Goal: Task Accomplishment & Management: Manage account settings

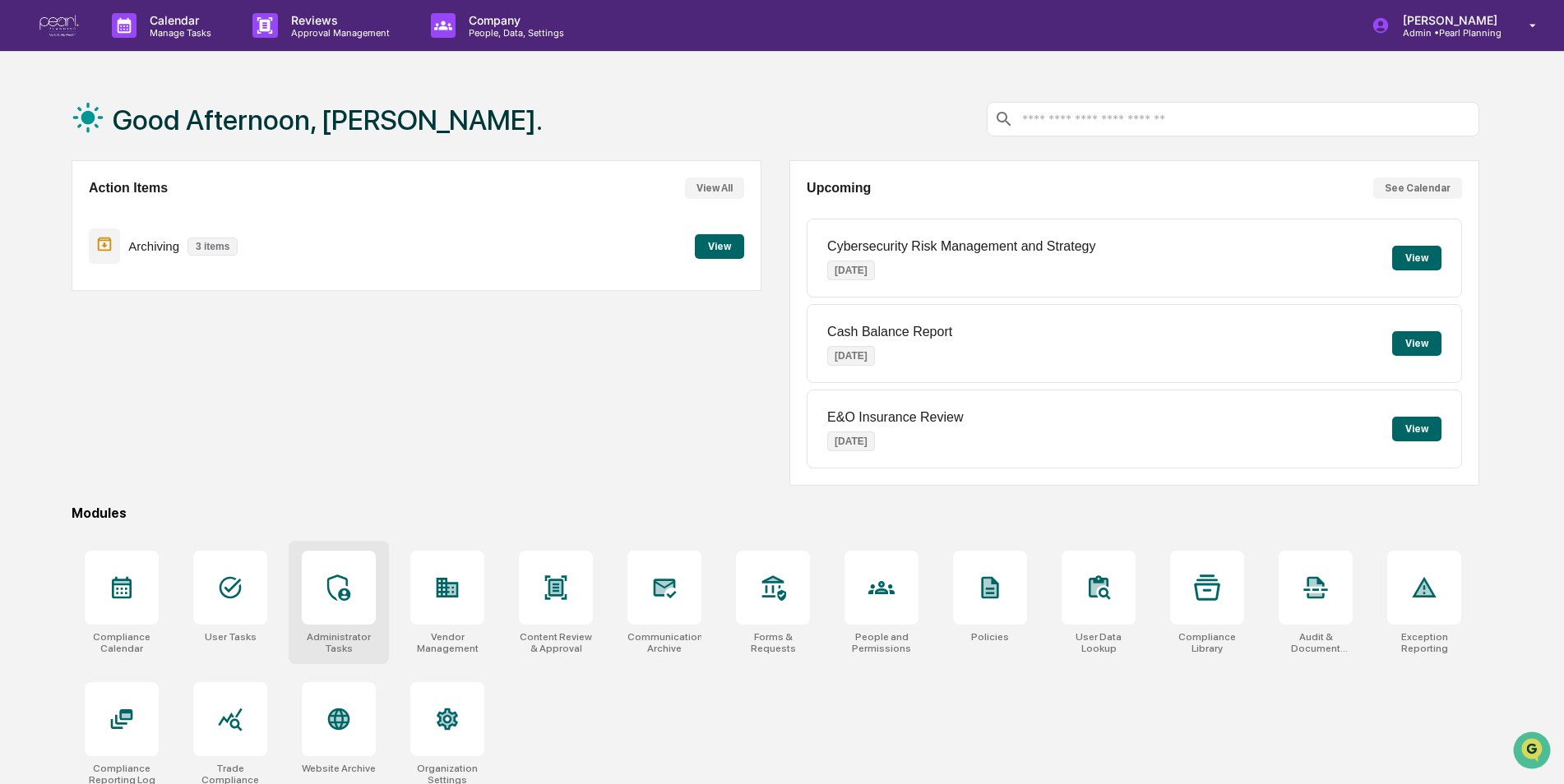
click at [335, 591] on icon at bounding box center [338, 587] width 26 height 26
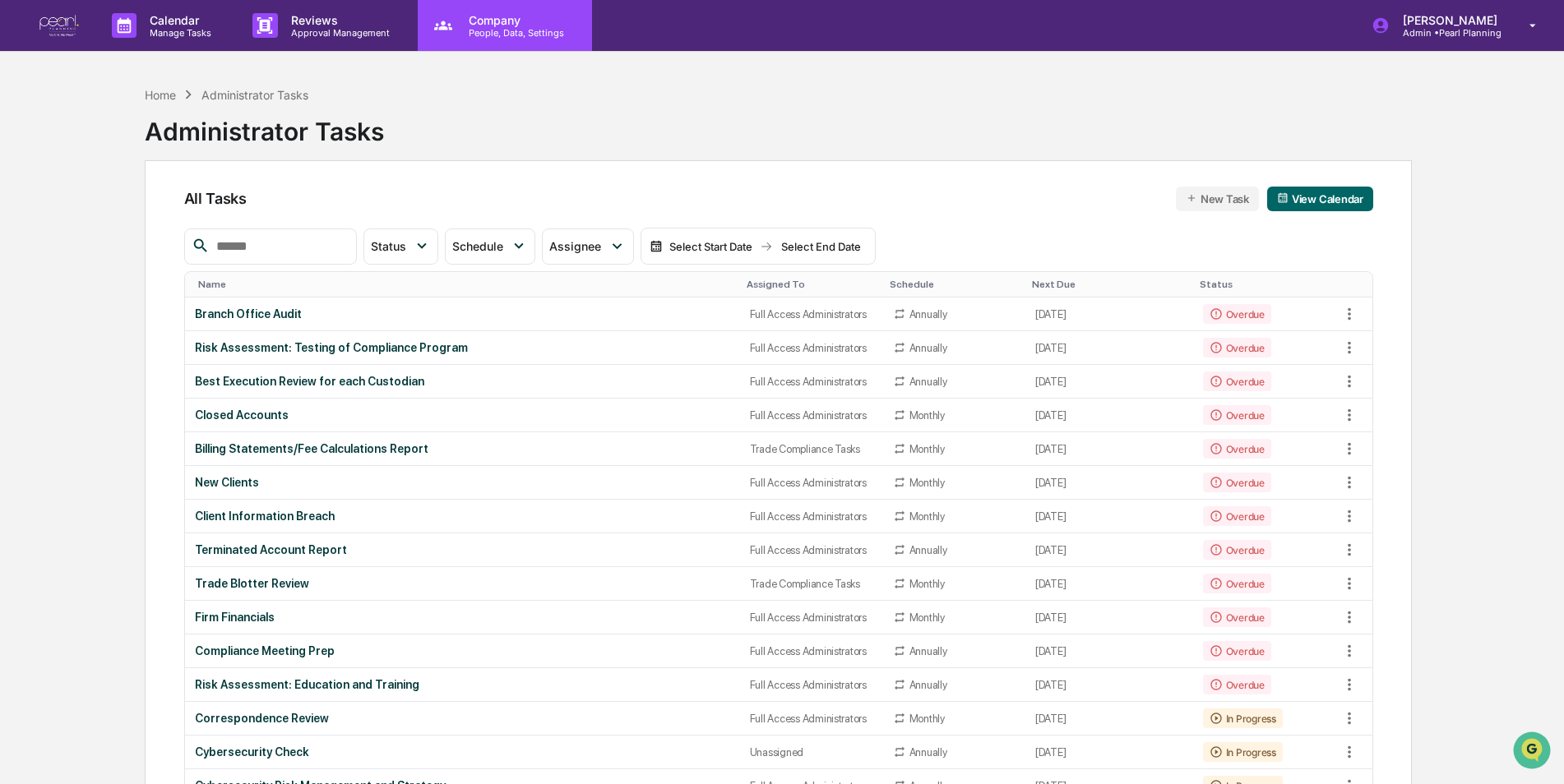
click at [505, 43] on div "Company People, Data, Settings" at bounding box center [505, 25] width 174 height 51
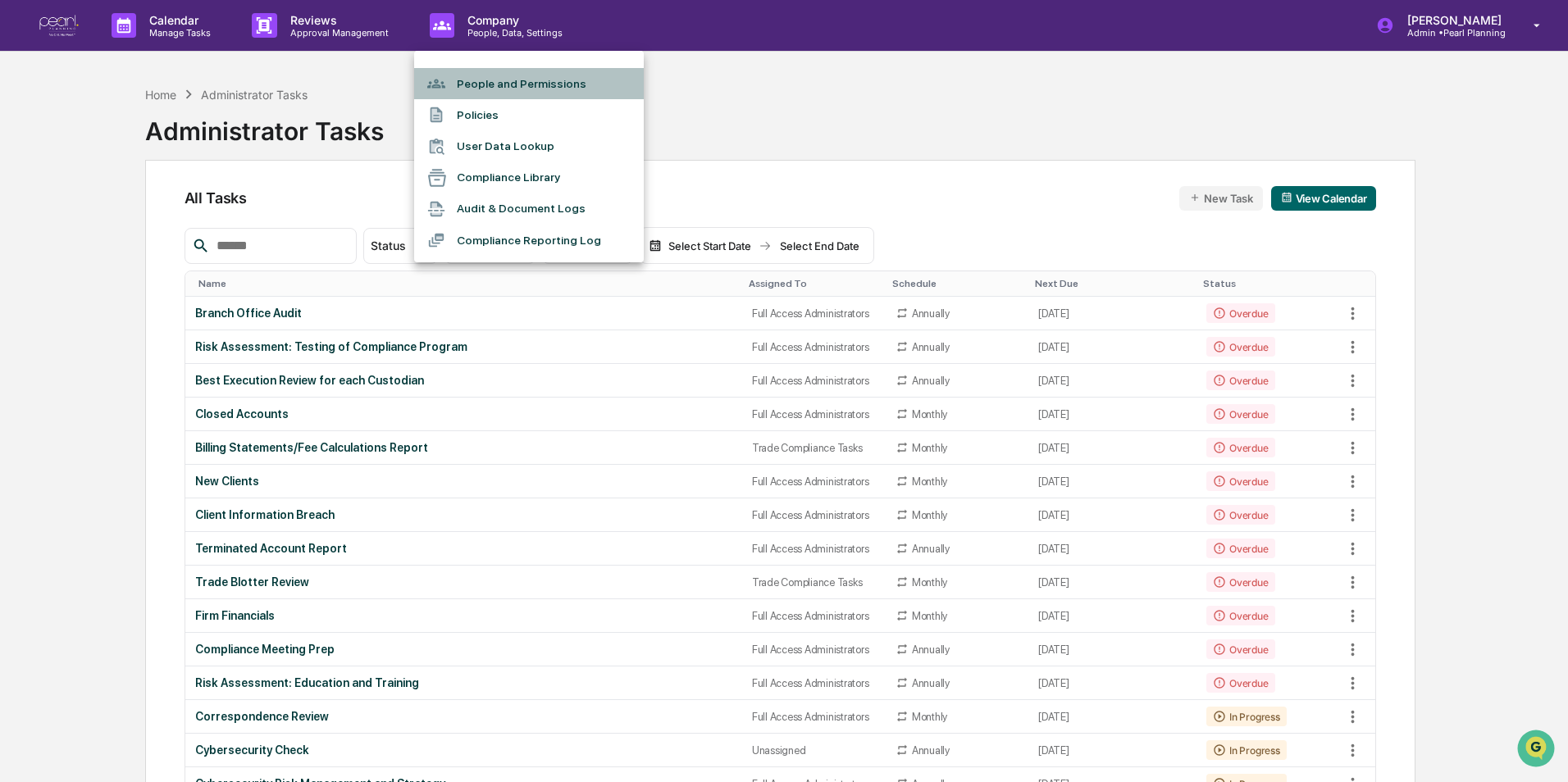
click at [504, 76] on li "People and Permissions" at bounding box center [529, 83] width 230 height 31
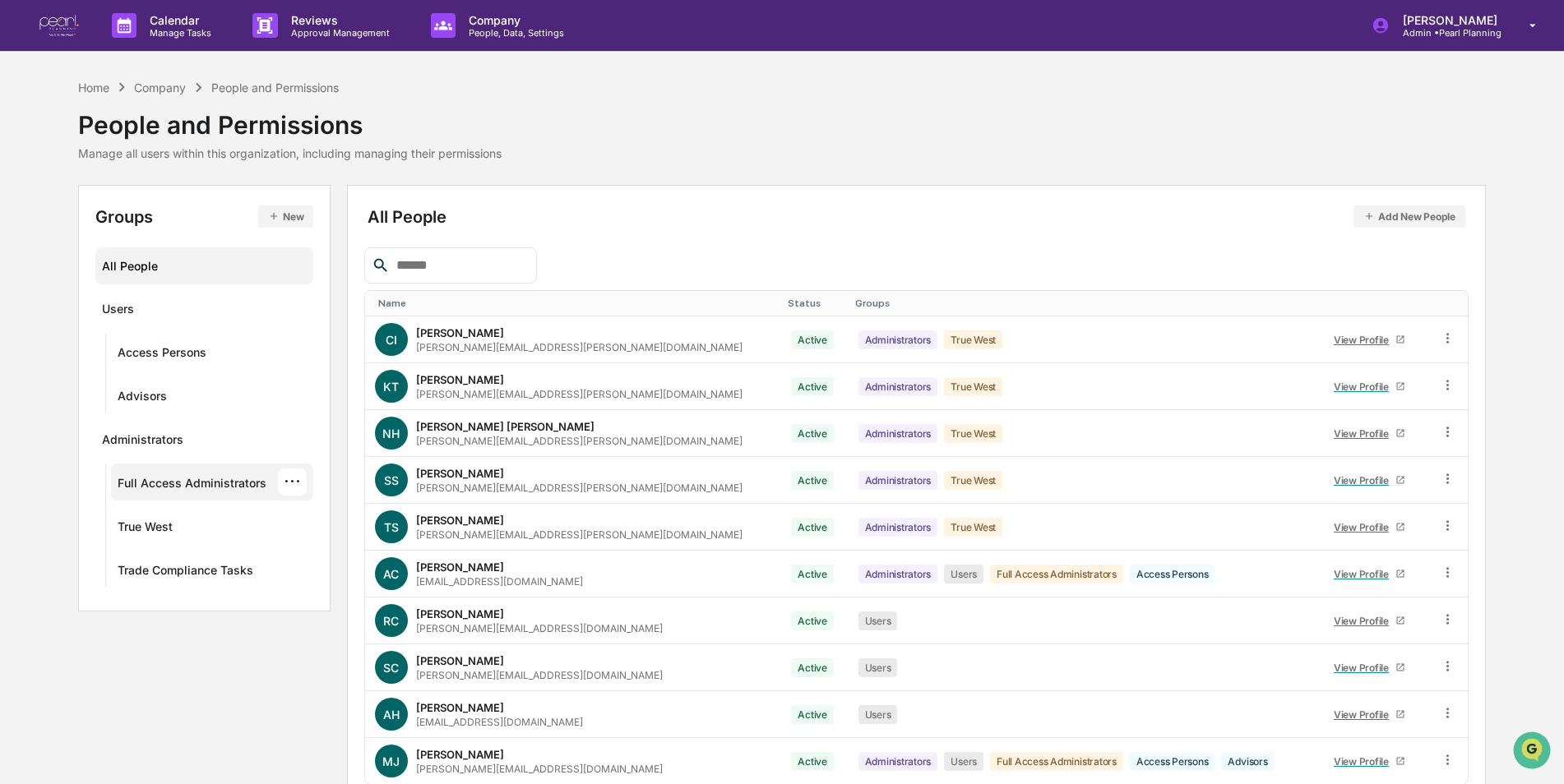
click at [204, 484] on div "Full Access Administrators" at bounding box center [192, 486] width 148 height 20
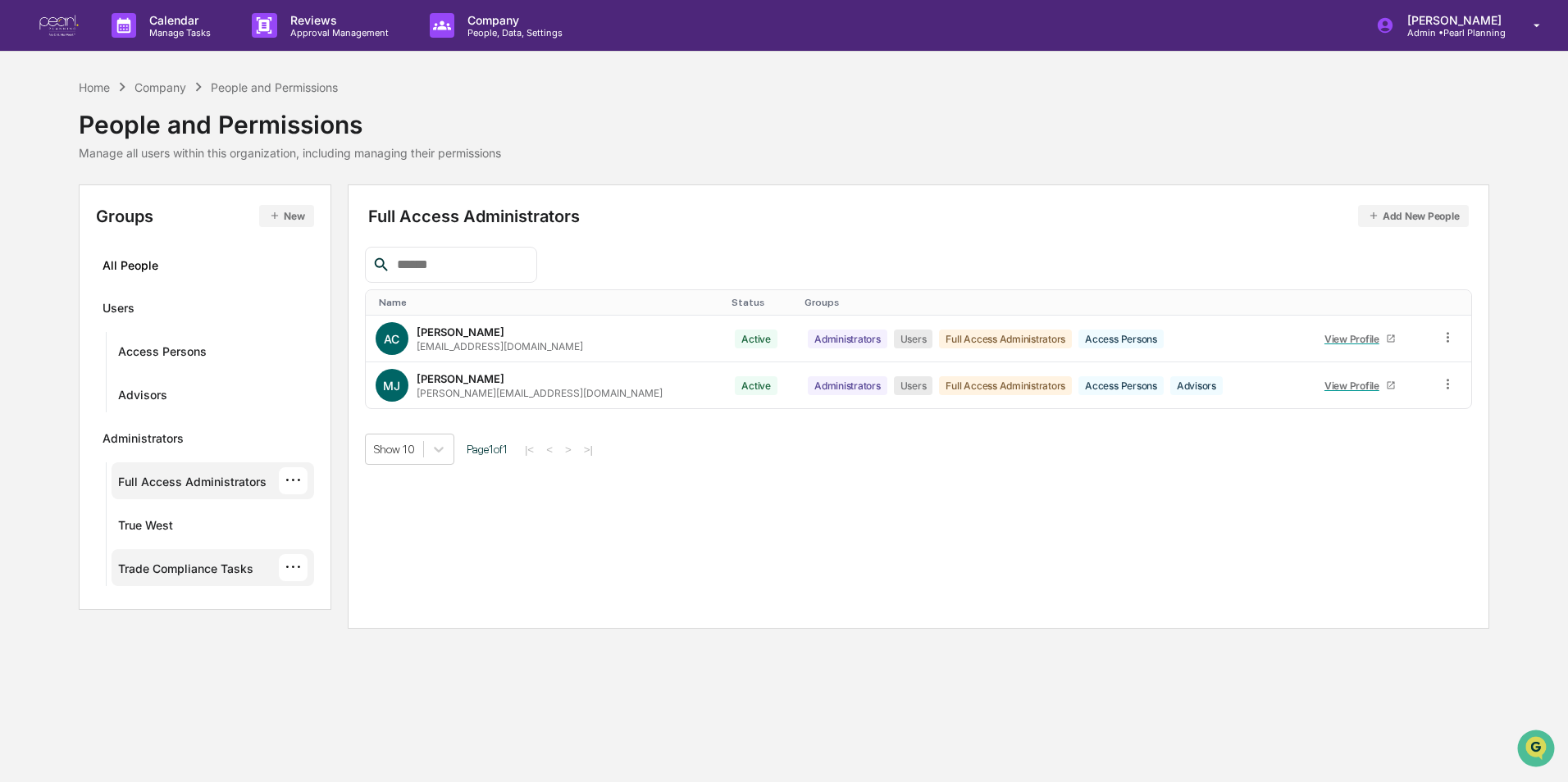
click at [150, 569] on div "Trade Compliance Tasks" at bounding box center [186, 571] width 135 height 20
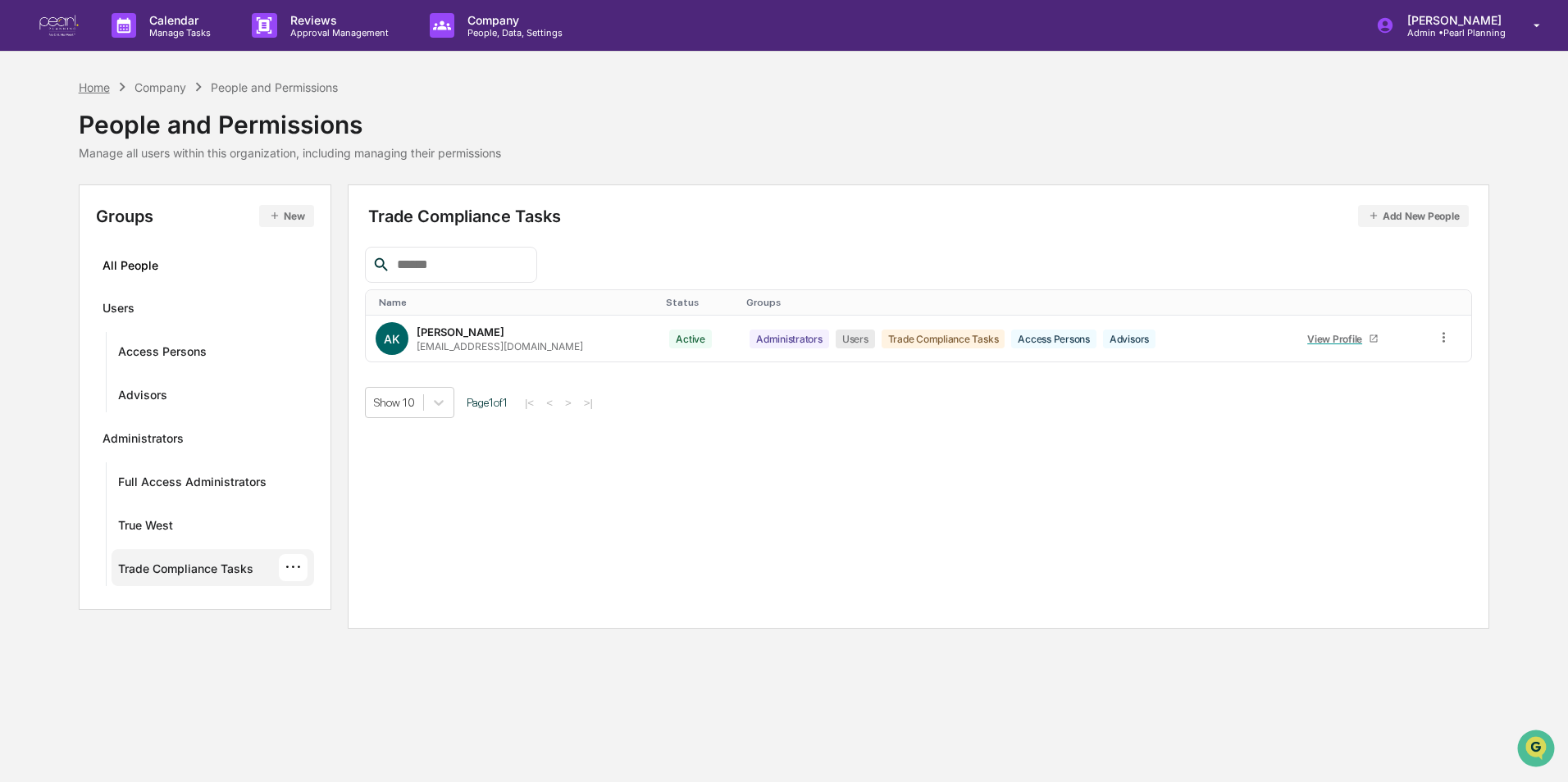
click at [93, 91] on div "Home" at bounding box center [94, 88] width 31 height 14
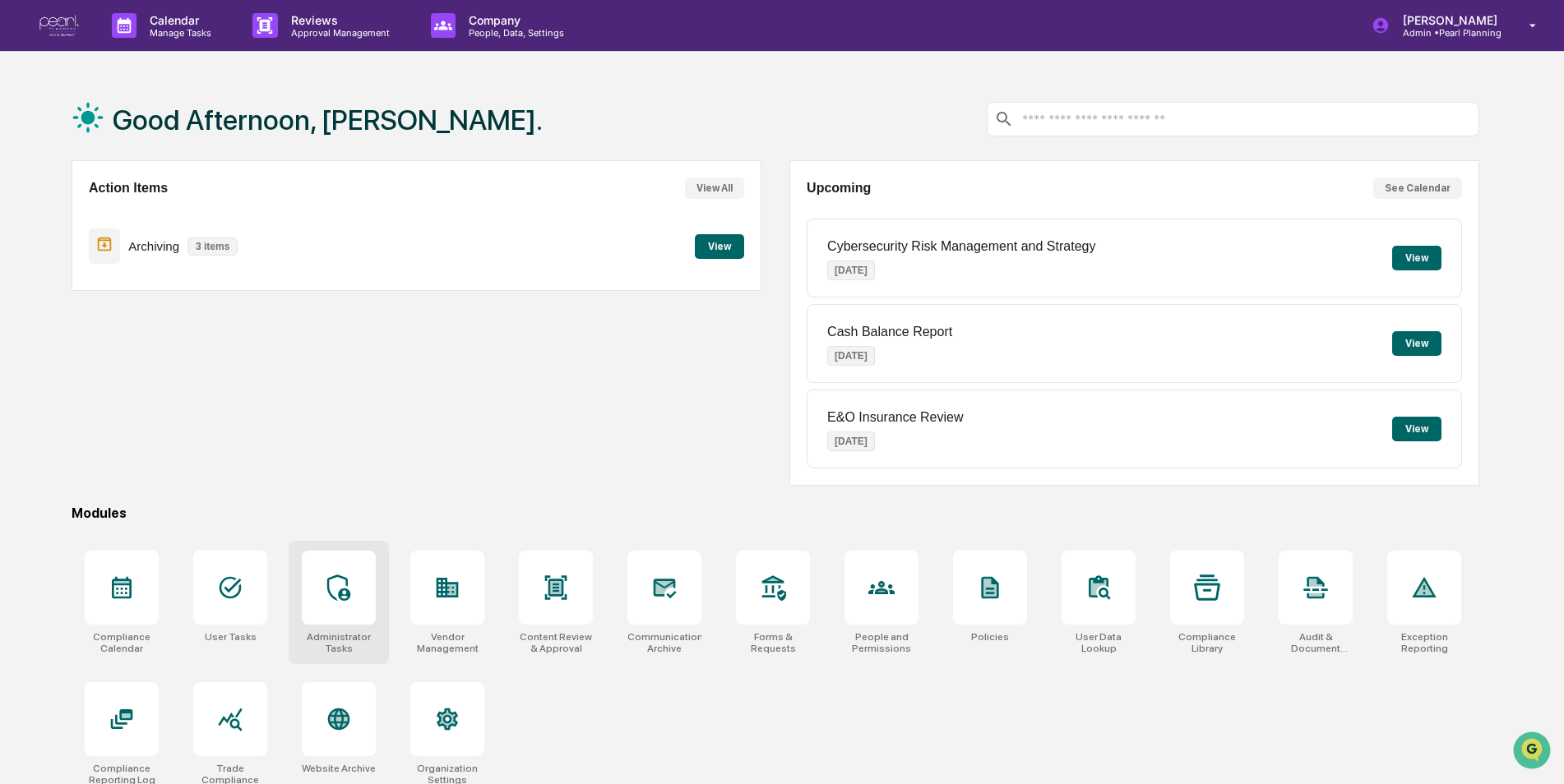
click at [334, 600] on icon at bounding box center [338, 587] width 26 height 26
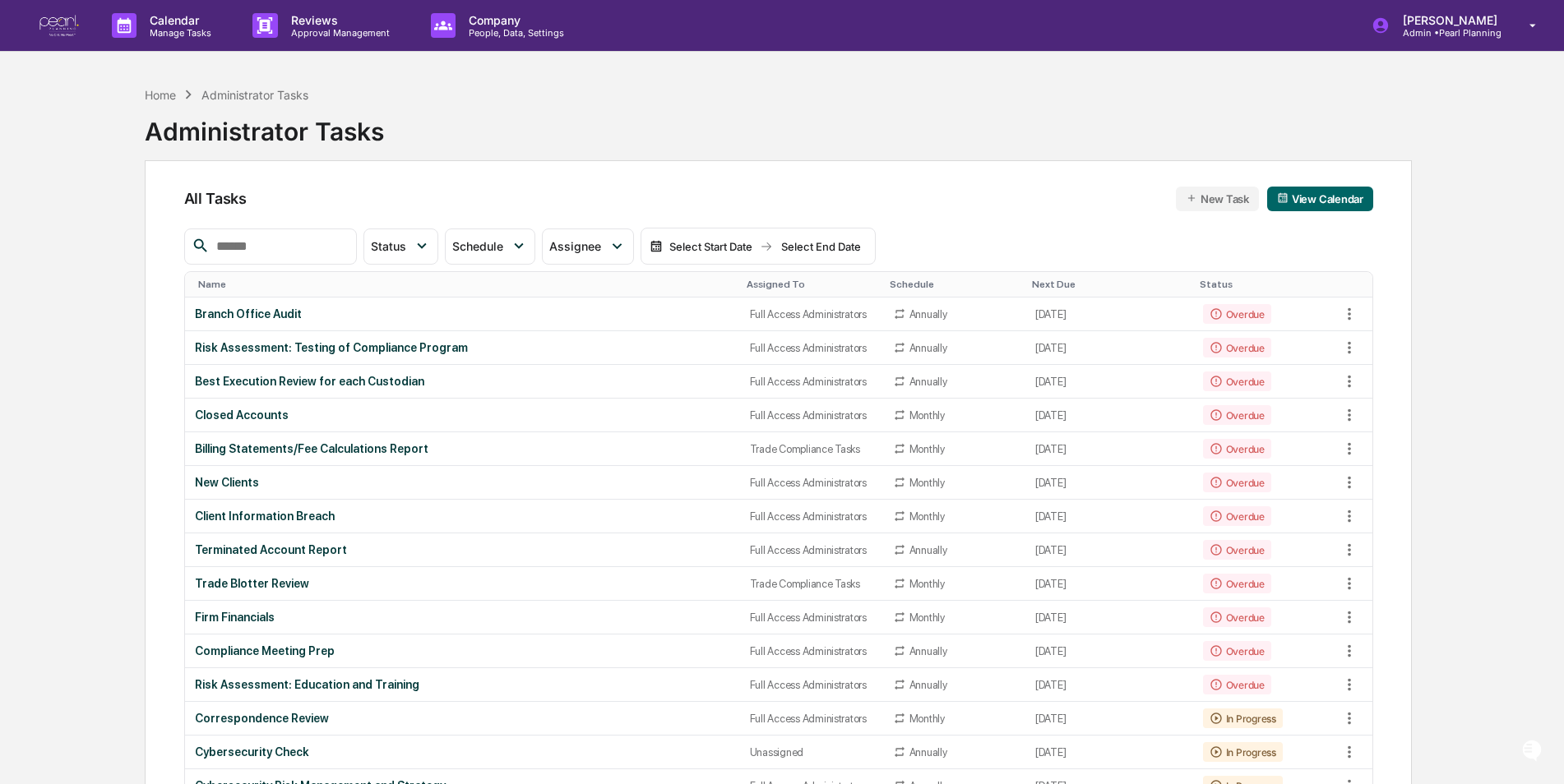
click at [763, 282] on div "Assigned To" at bounding box center [811, 284] width 130 height 12
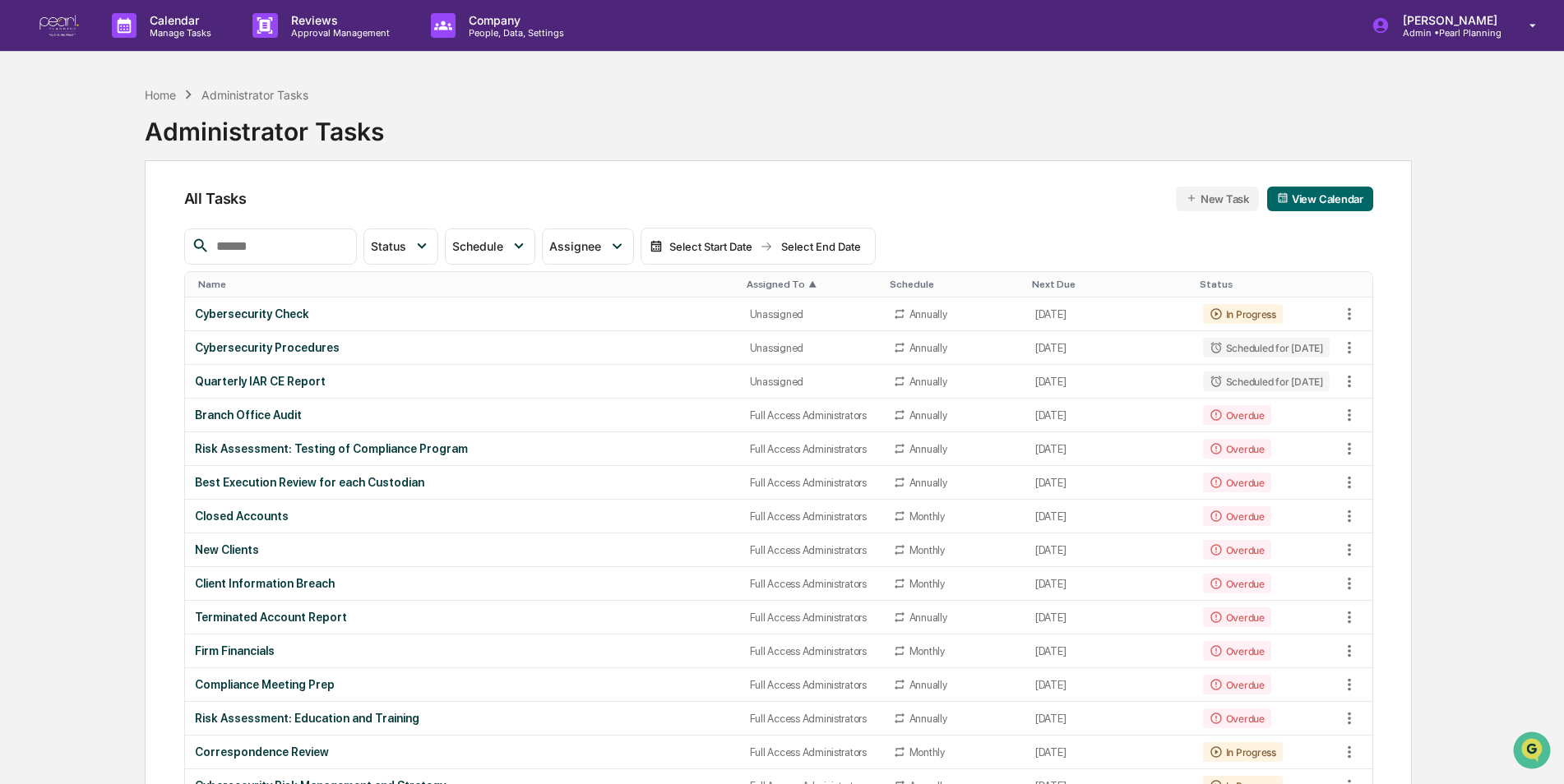
click at [763, 282] on div "Assigned To ▲" at bounding box center [811, 284] width 130 height 12
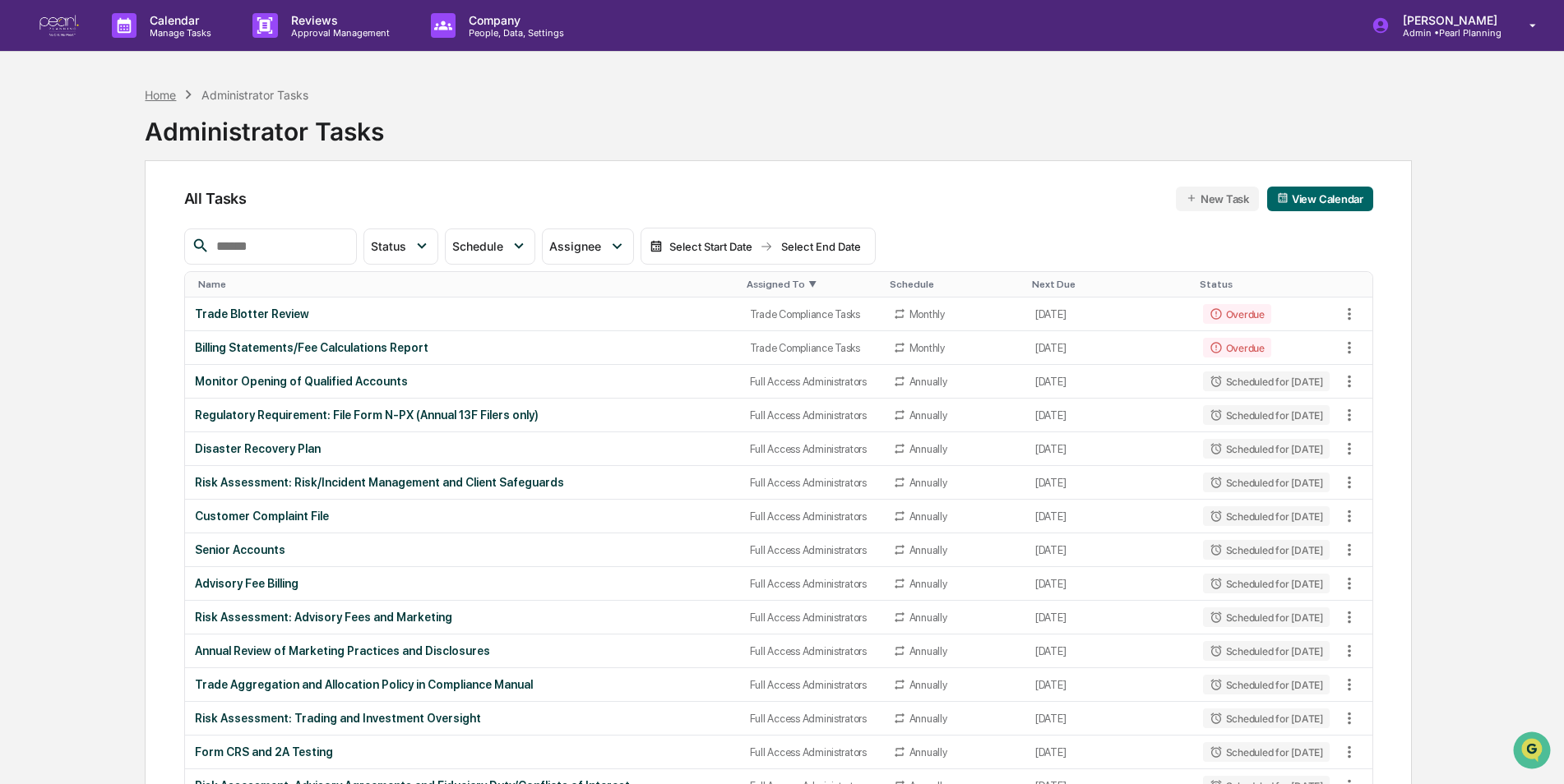
click at [157, 97] on div "Home" at bounding box center [160, 95] width 31 height 14
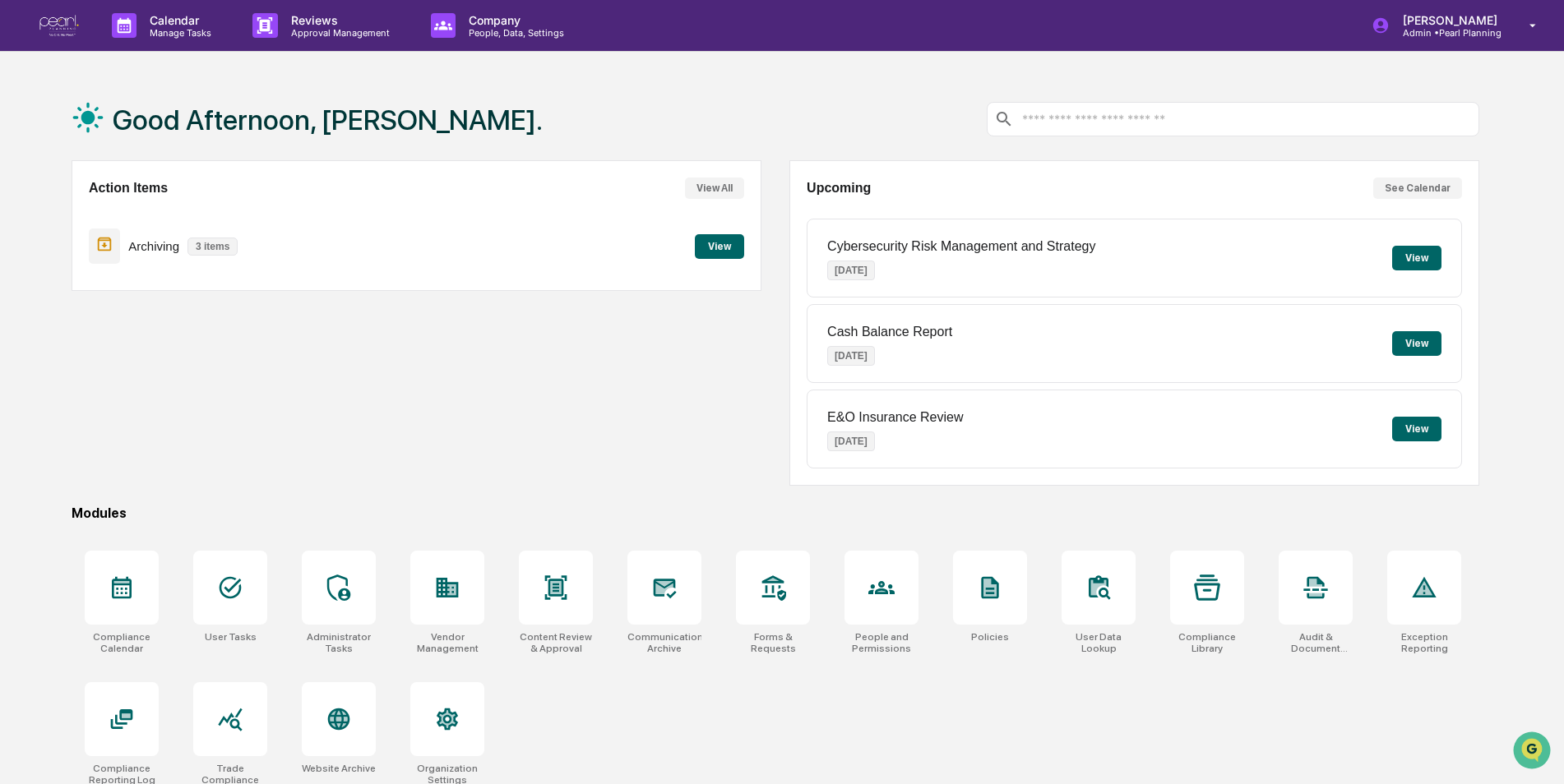
click at [1411, 192] on button "See Calendar" at bounding box center [1417, 188] width 89 height 22
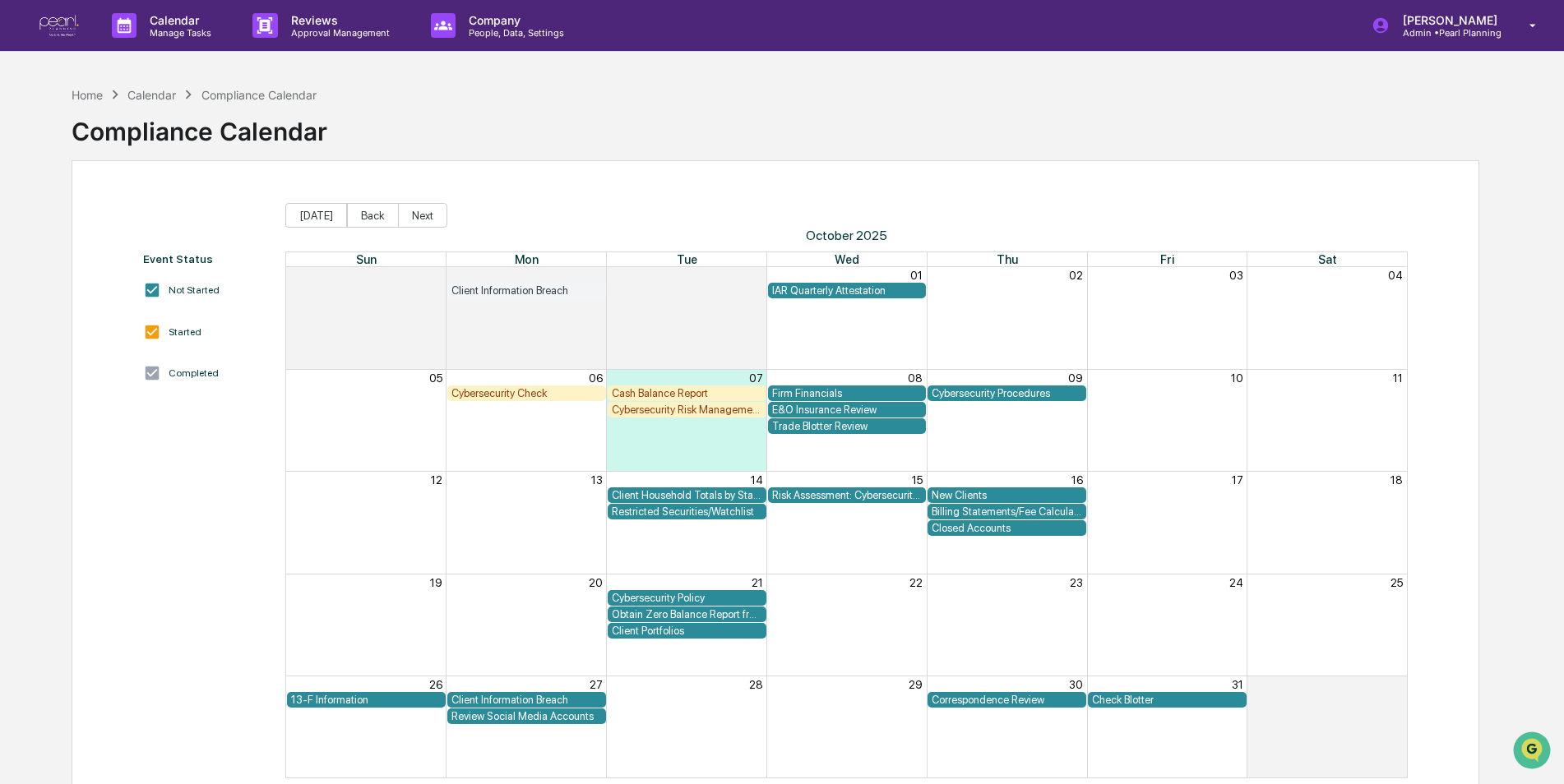
click at [505, 390] on div "Cybersecurity Check" at bounding box center [526, 394] width 150 height 13
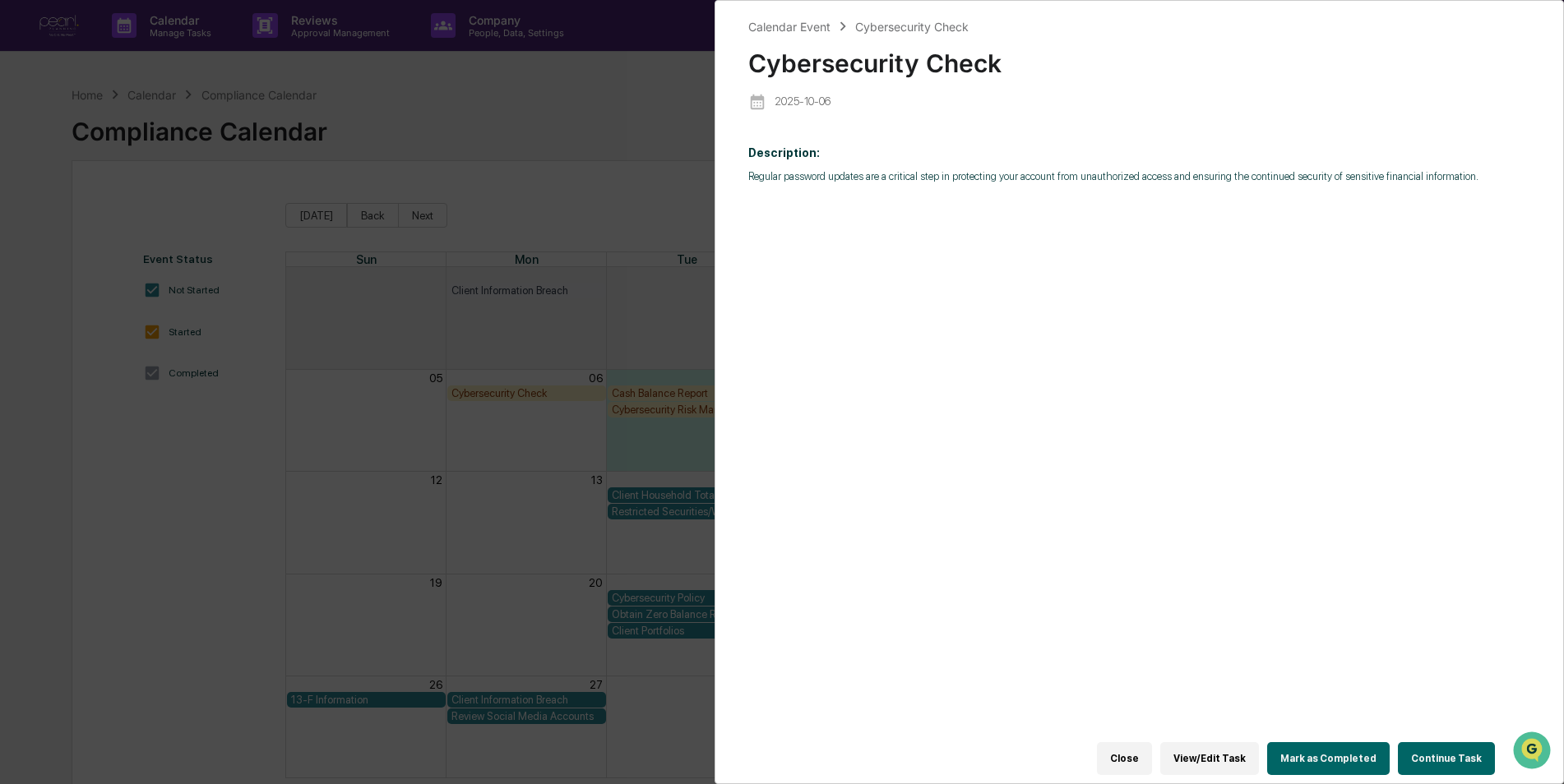
click at [1431, 742] on button "Continue Task" at bounding box center [1446, 758] width 97 height 33
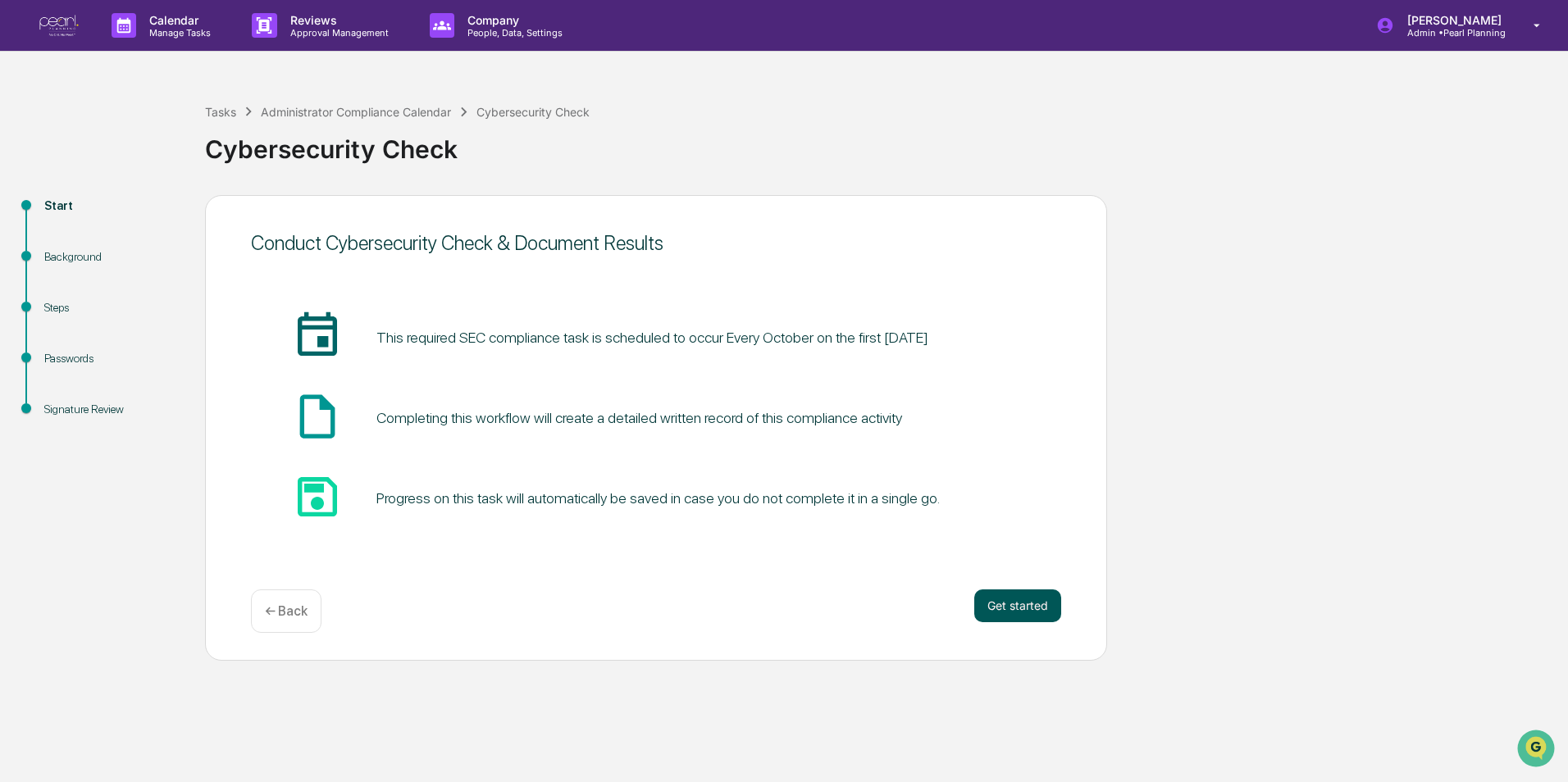
click at [1045, 605] on button "Get started" at bounding box center [1017, 605] width 87 height 33
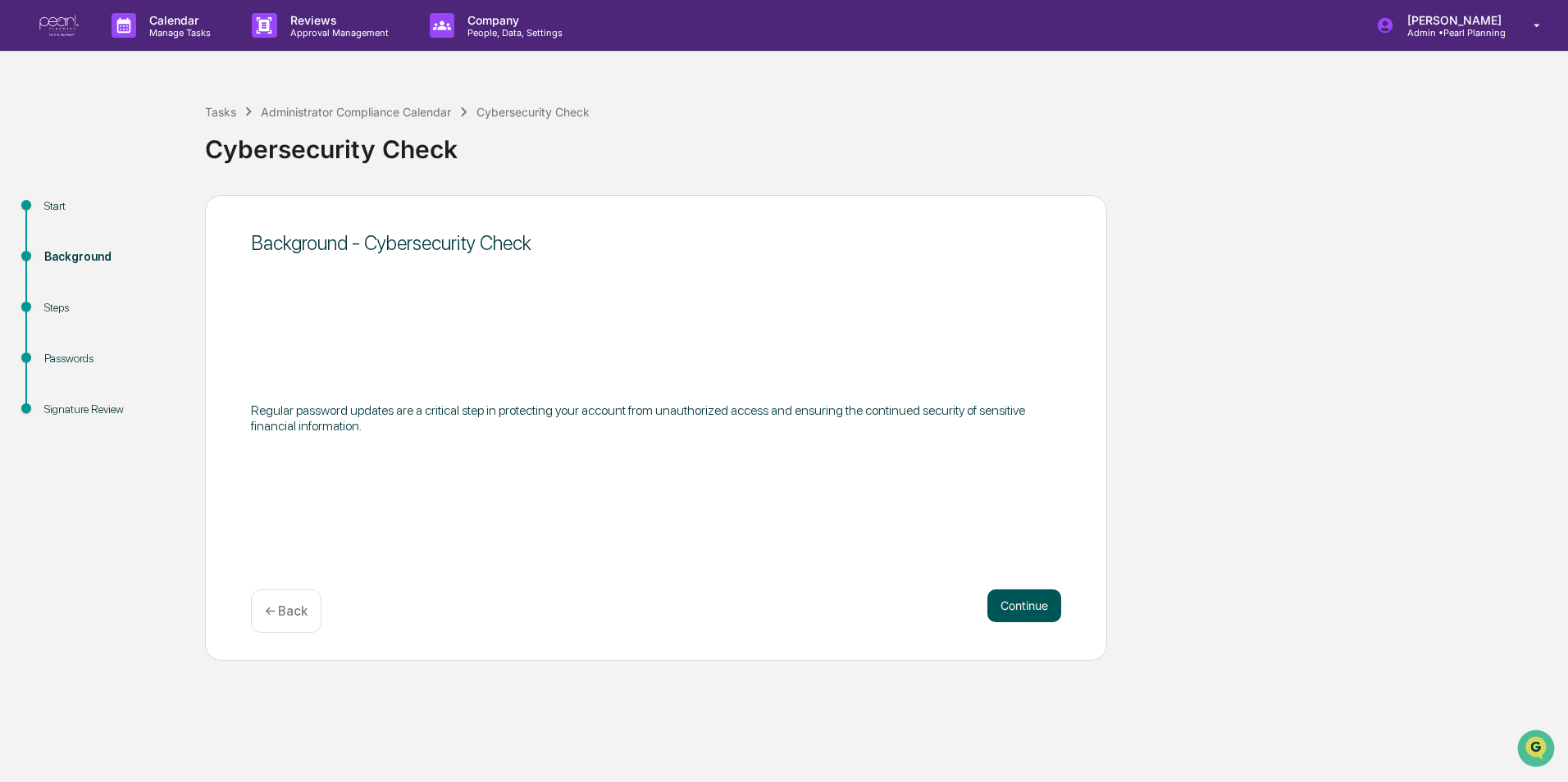
click at [1013, 606] on button "Continue" at bounding box center [1024, 605] width 74 height 33
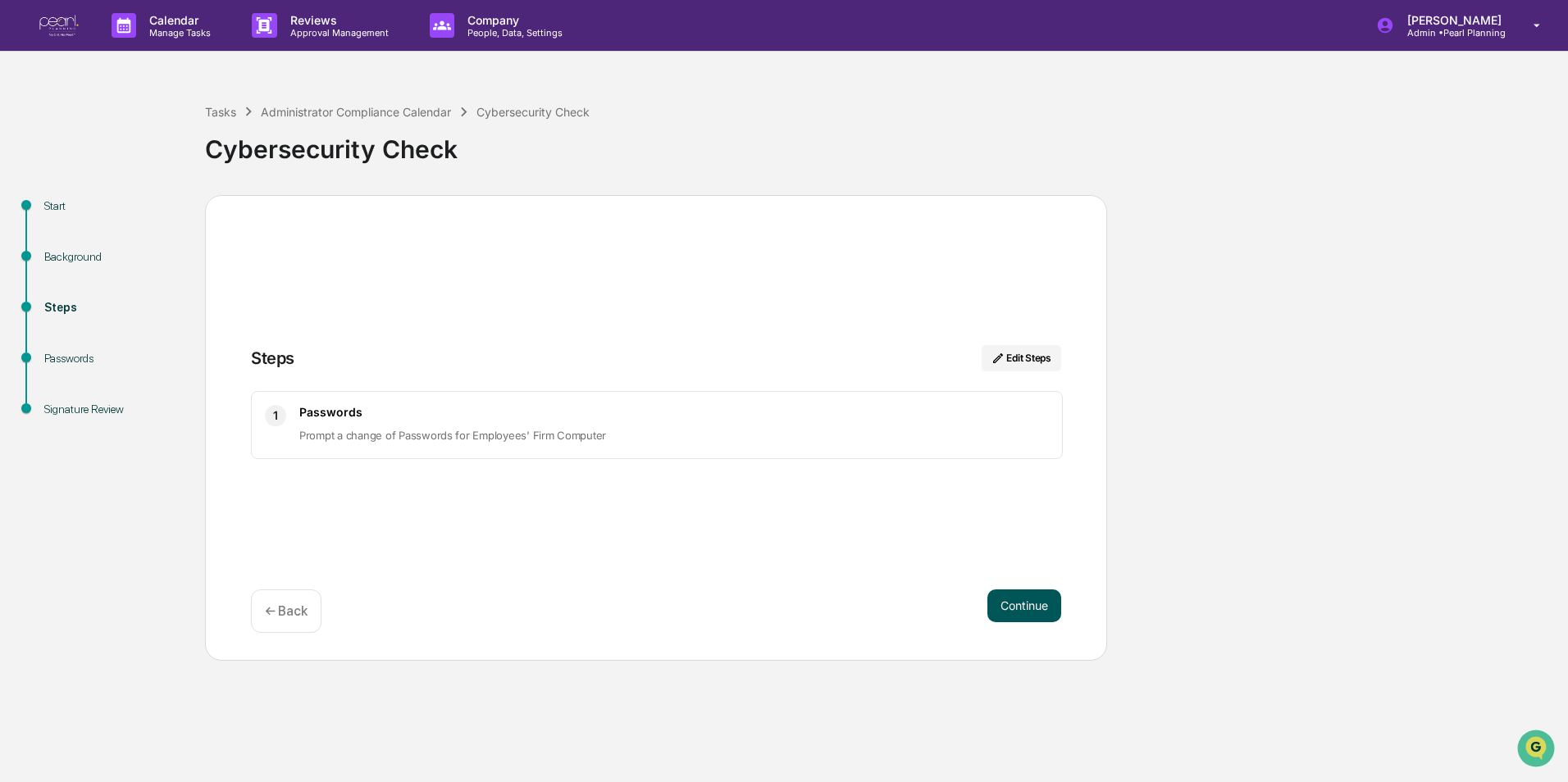
click at [1017, 609] on button "Continue" at bounding box center [1024, 605] width 74 height 33
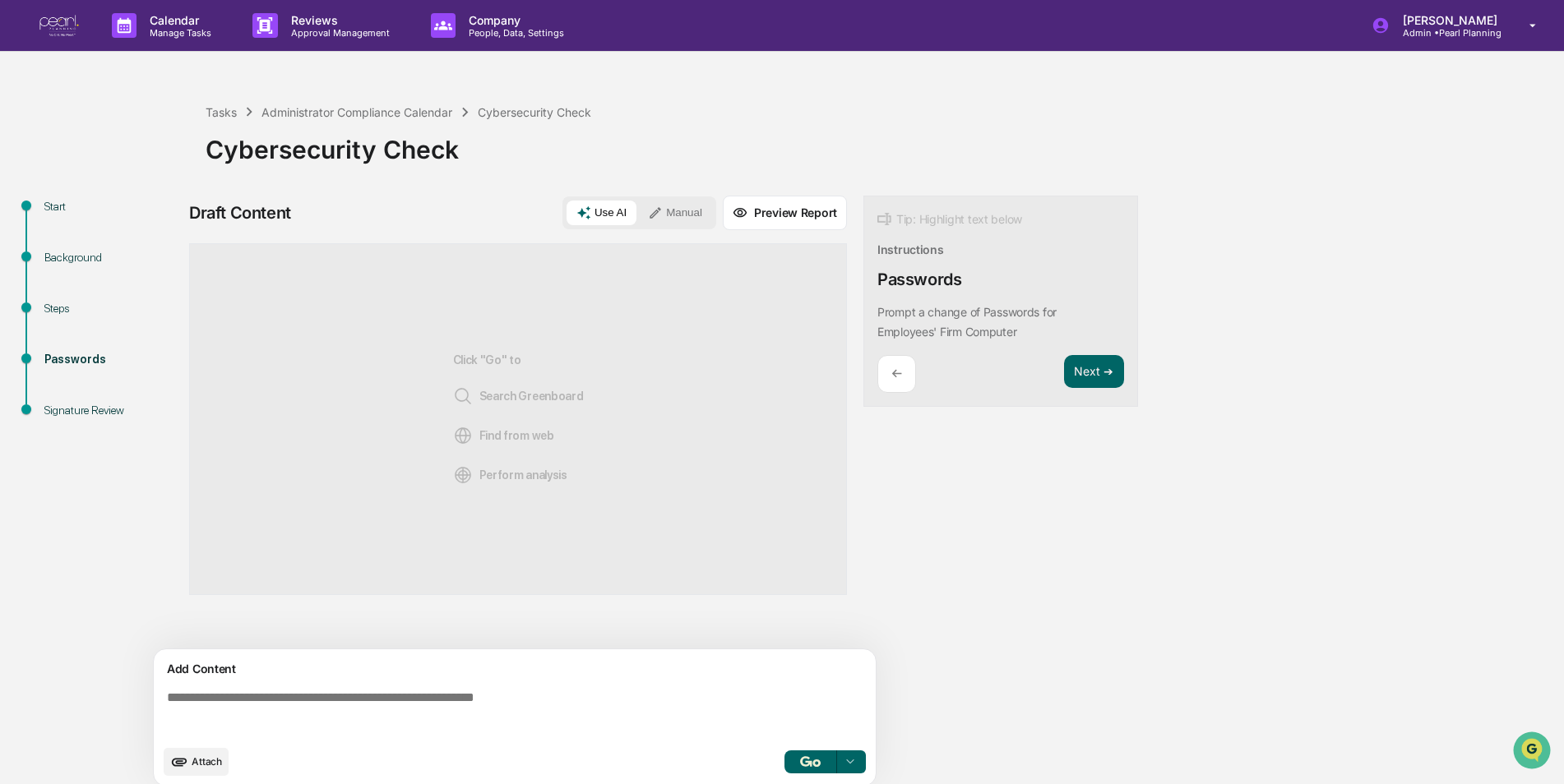
scroll to position [13, 0]
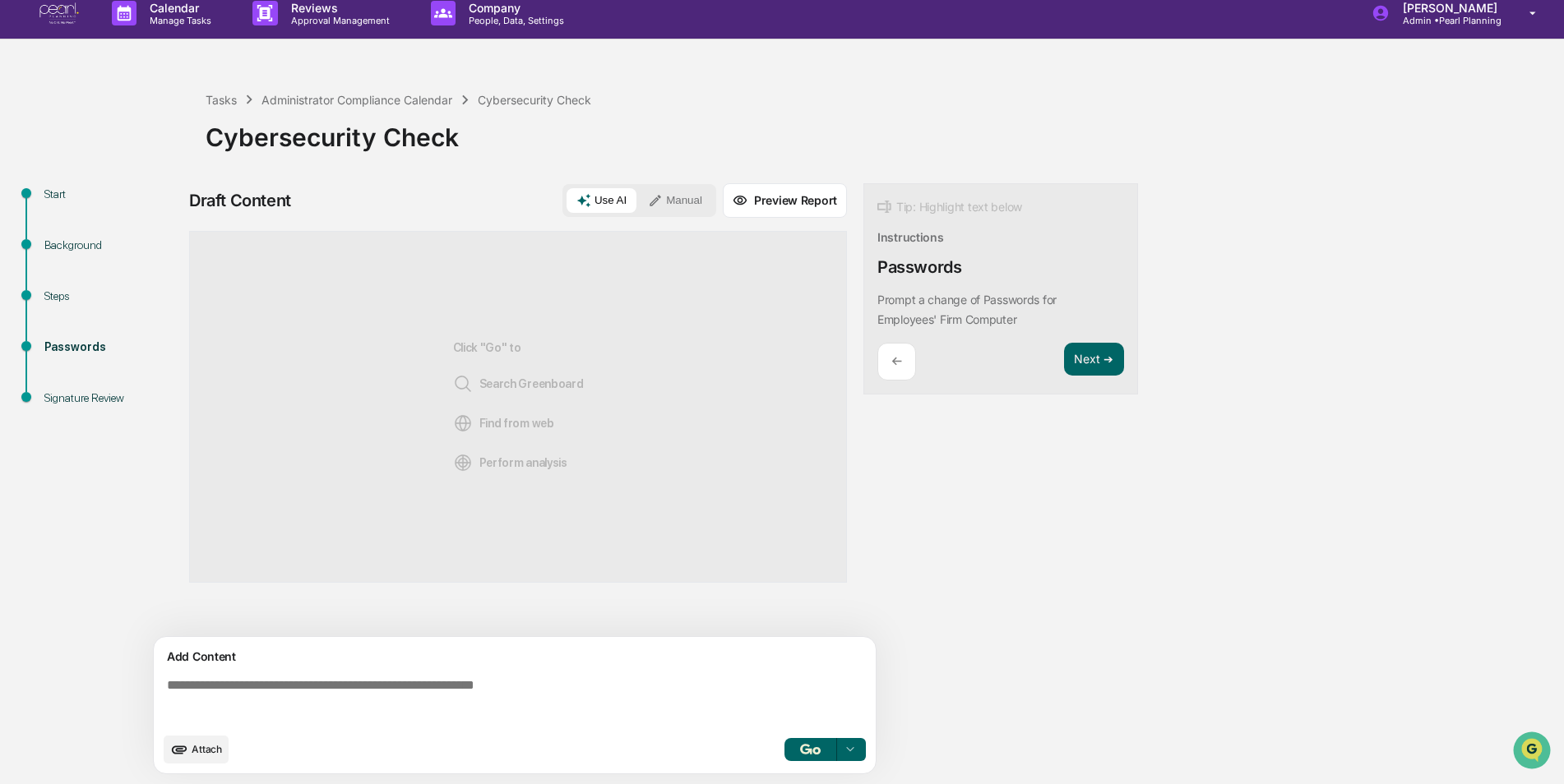
click at [270, 675] on textarea at bounding box center [517, 701] width 715 height 59
click at [689, 188] on button "Manual" at bounding box center [675, 200] width 74 height 24
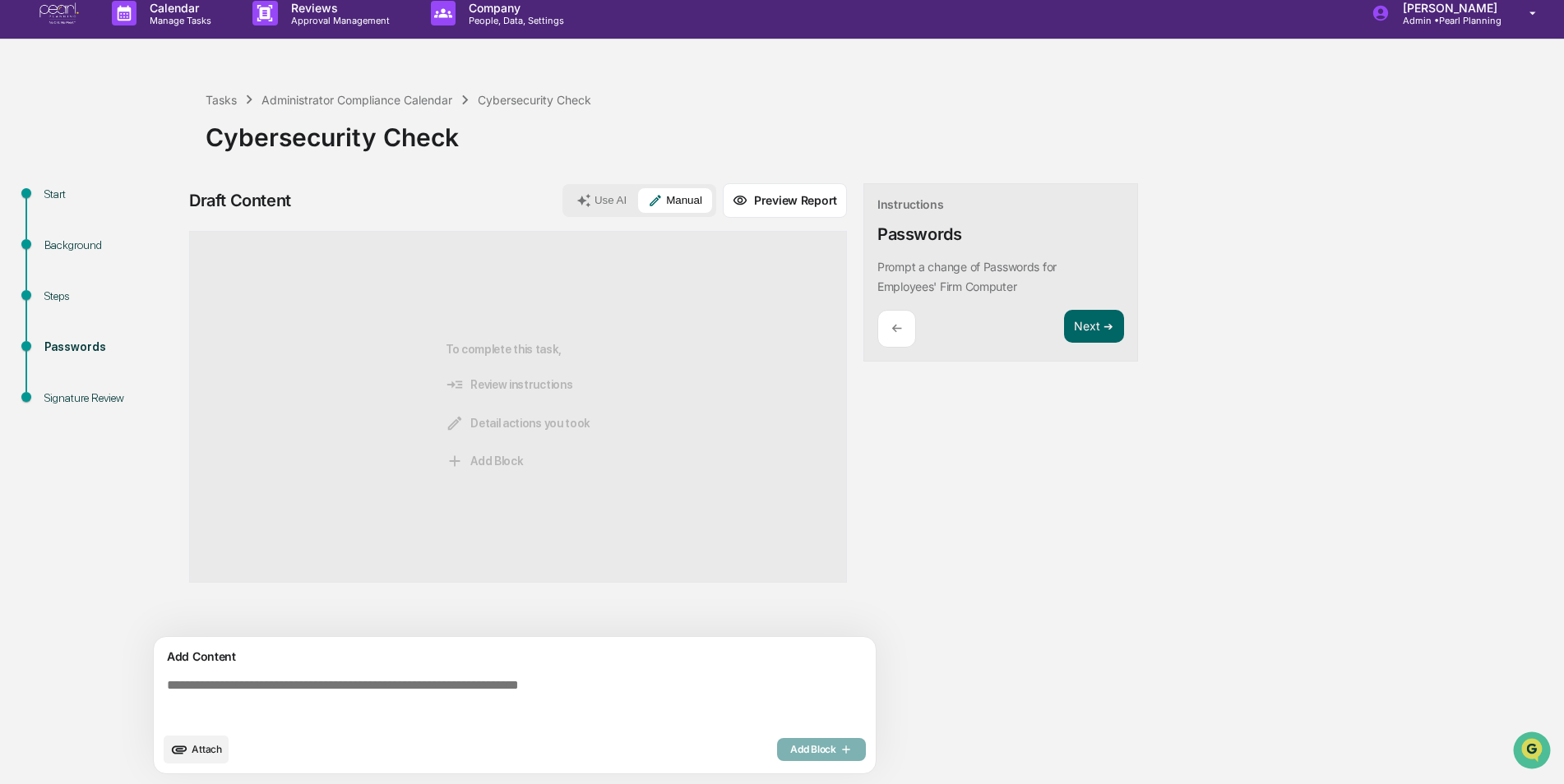
click at [273, 682] on textarea at bounding box center [517, 701] width 715 height 59
click at [214, 100] on div "Tasks" at bounding box center [221, 100] width 31 height 14
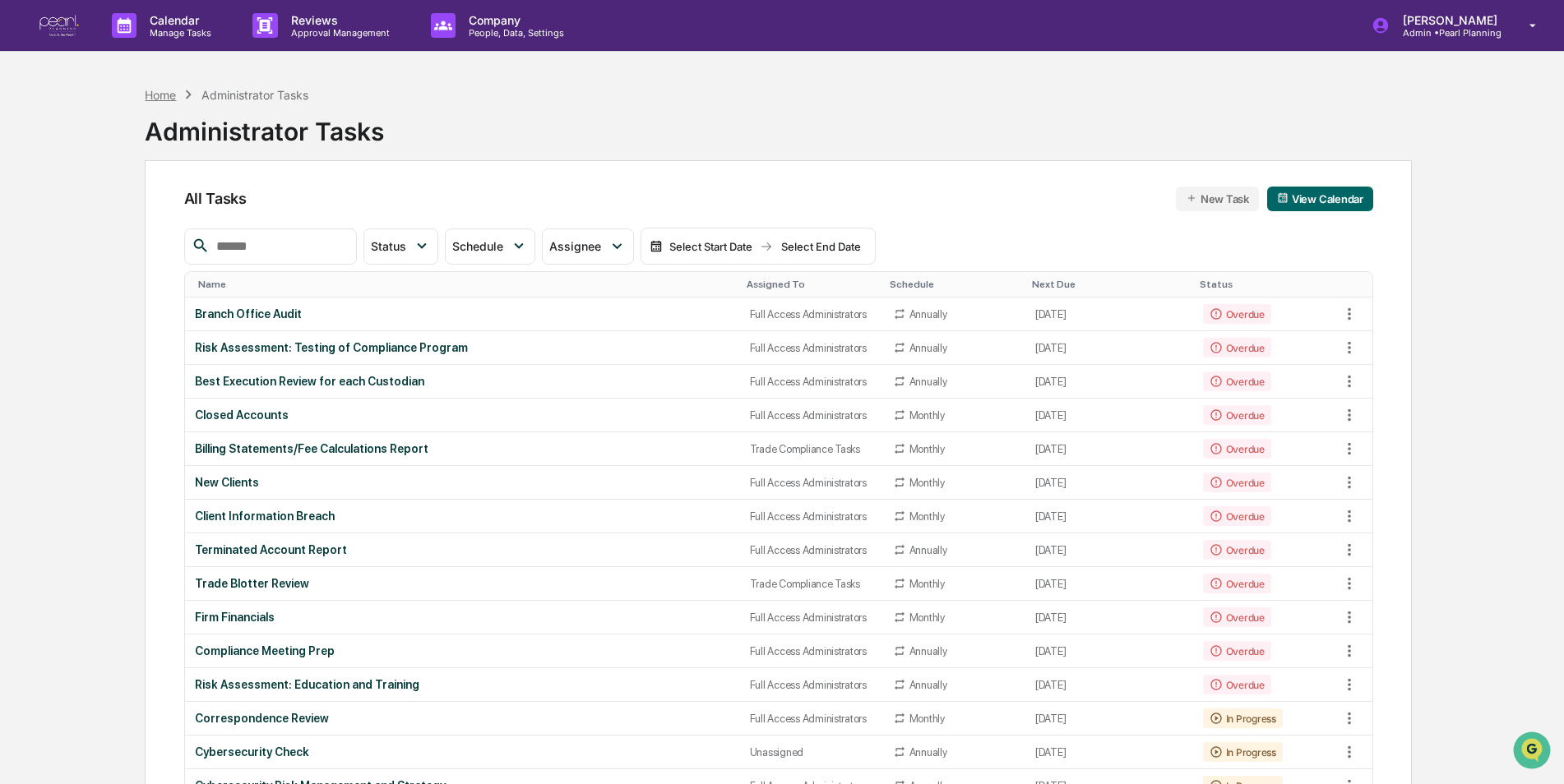
click at [156, 97] on div "Home" at bounding box center [160, 95] width 31 height 14
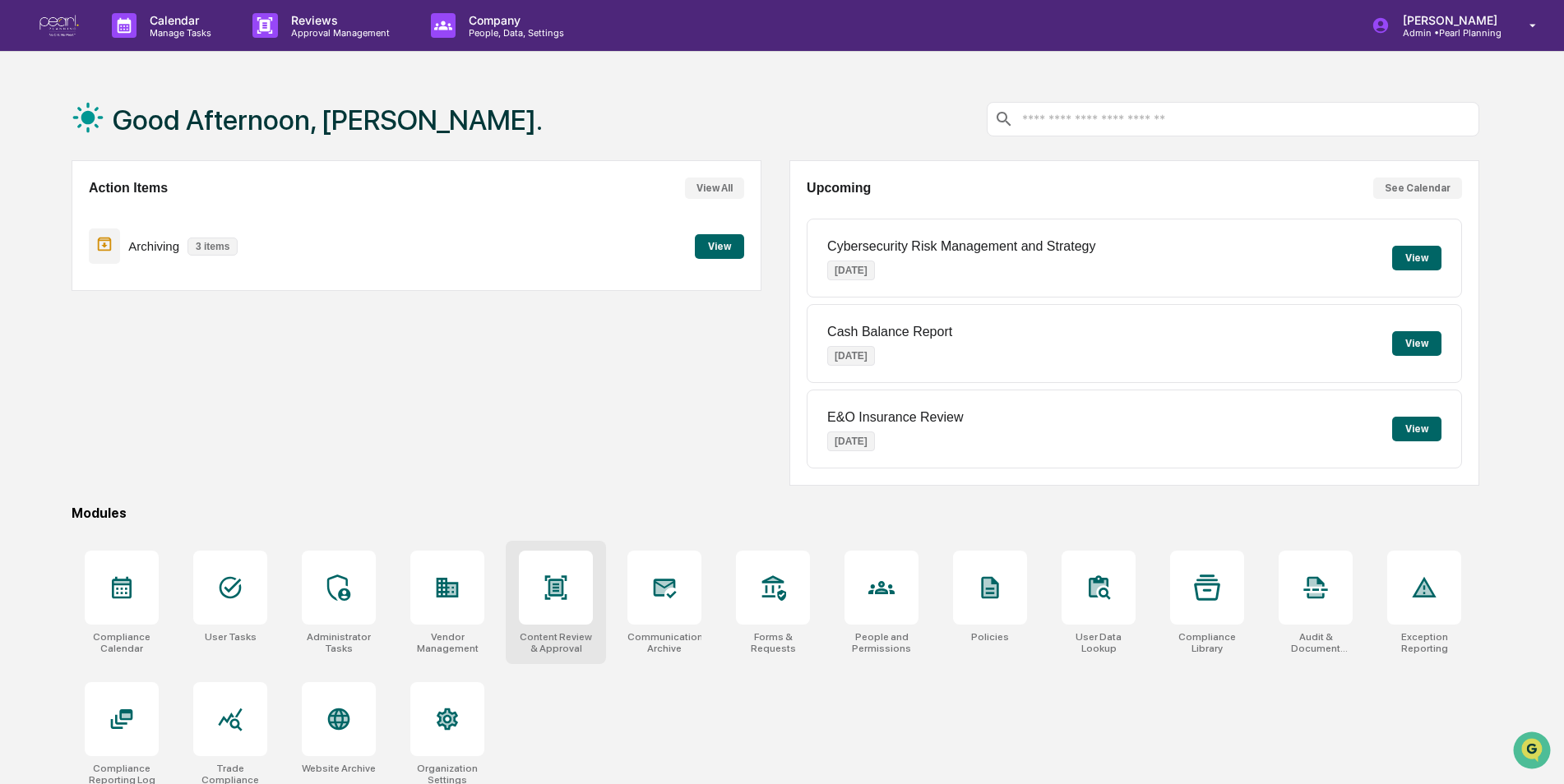
click at [581, 575] on div at bounding box center [556, 587] width 74 height 74
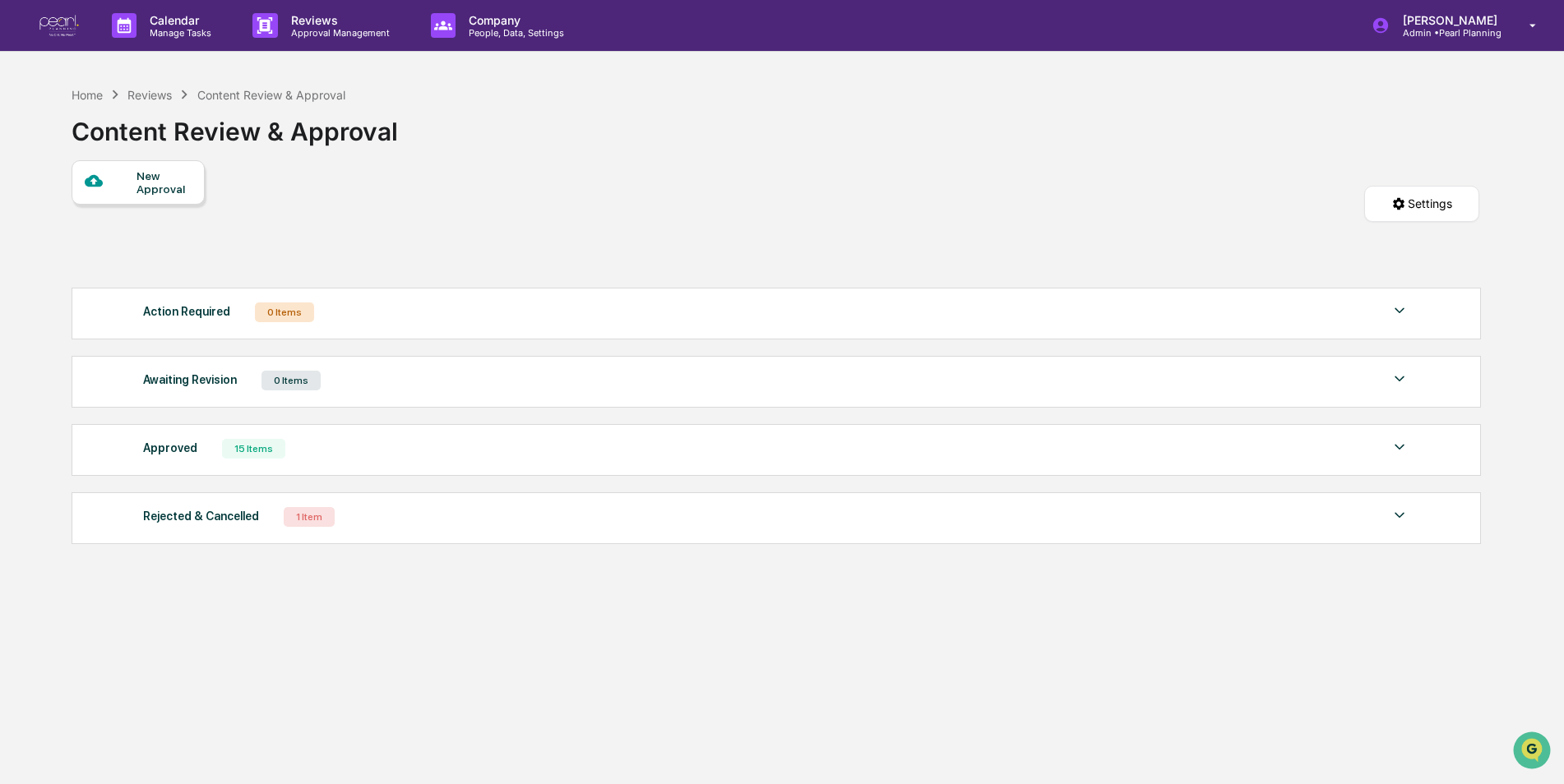
click at [467, 458] on div "Approved 15 Items" at bounding box center [776, 449] width 1267 height 23
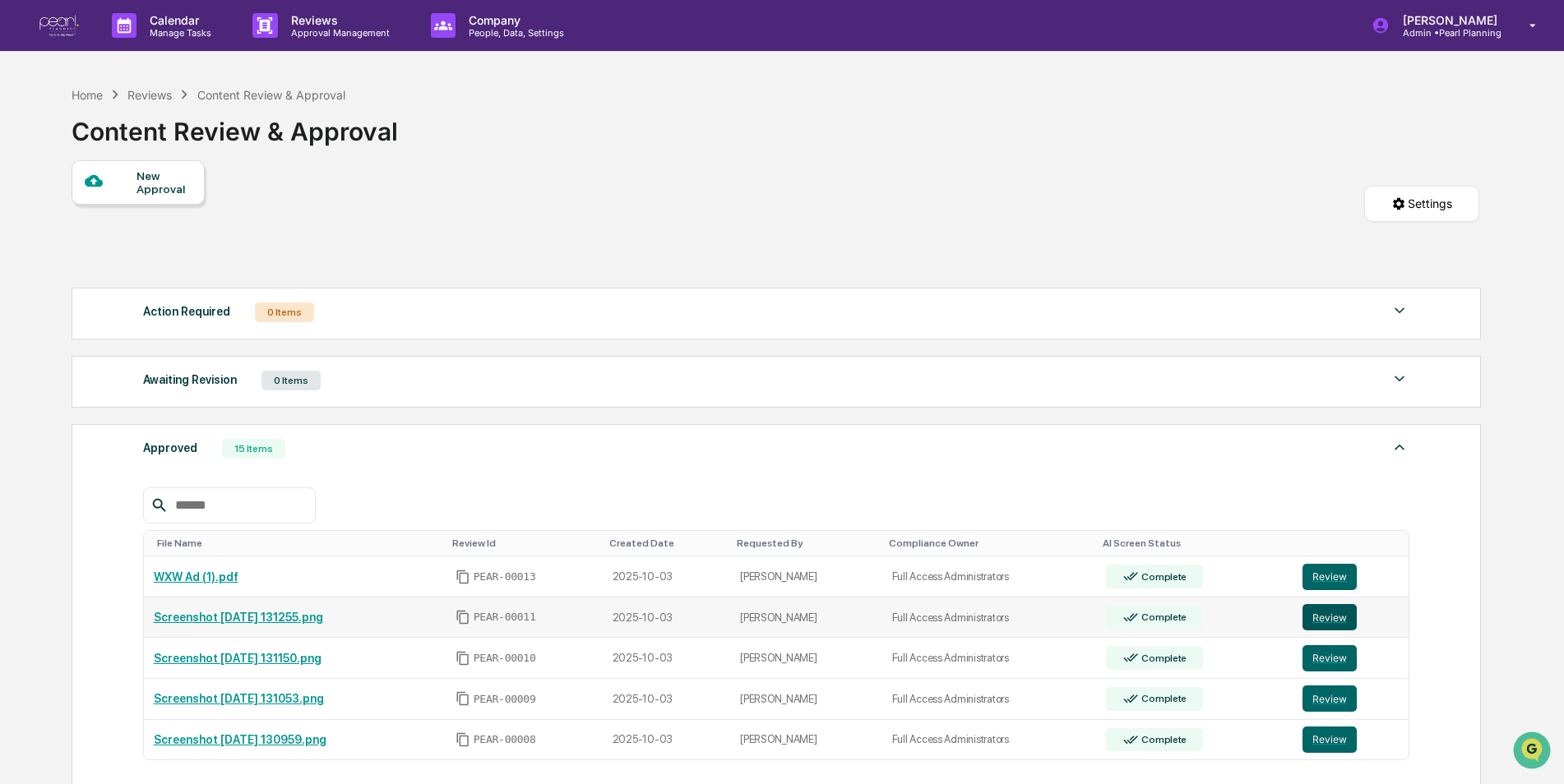
click at [1326, 611] on button "Review" at bounding box center [1329, 617] width 54 height 26
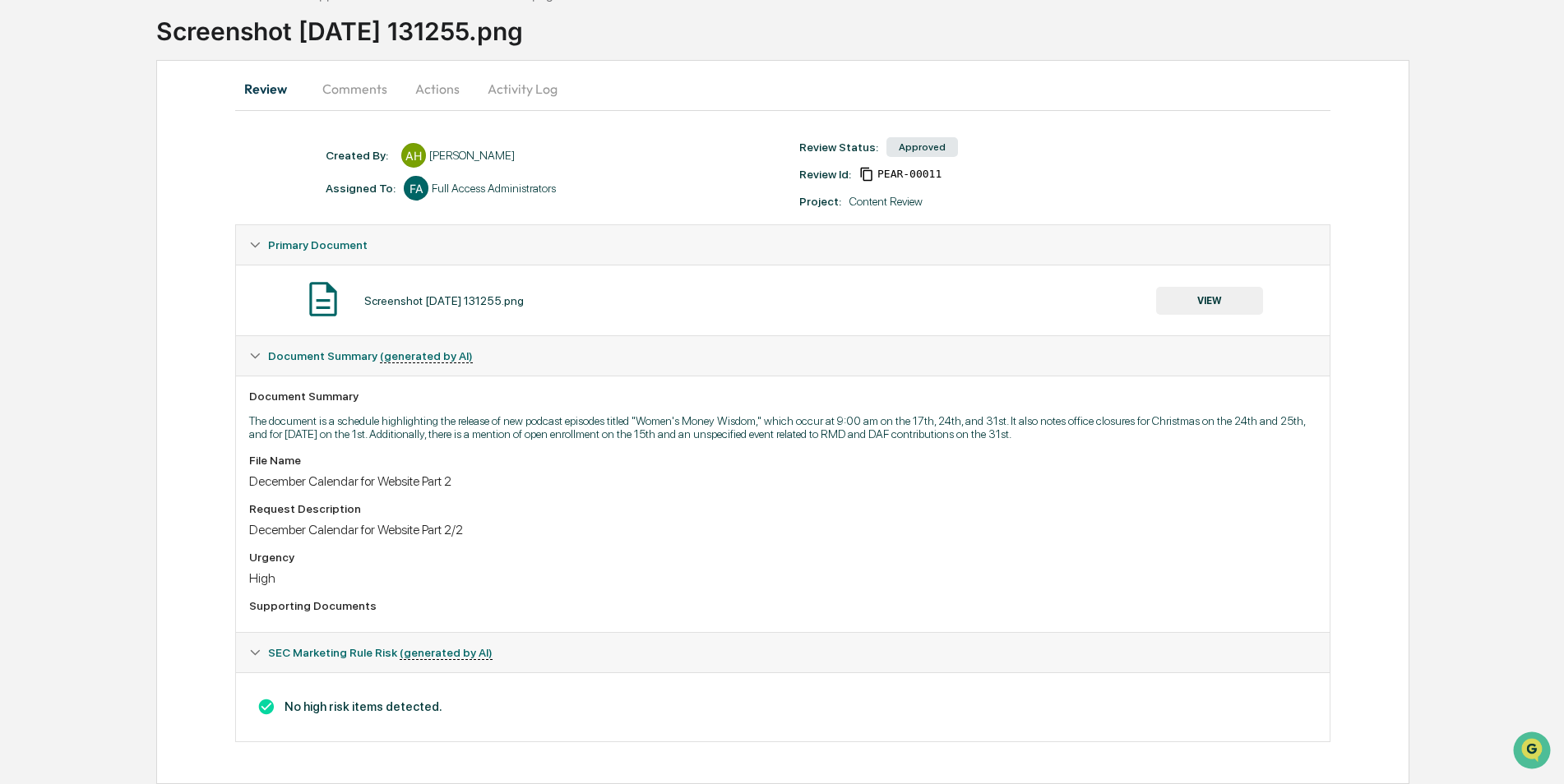
click at [356, 88] on button "Comments" at bounding box center [354, 89] width 91 height 40
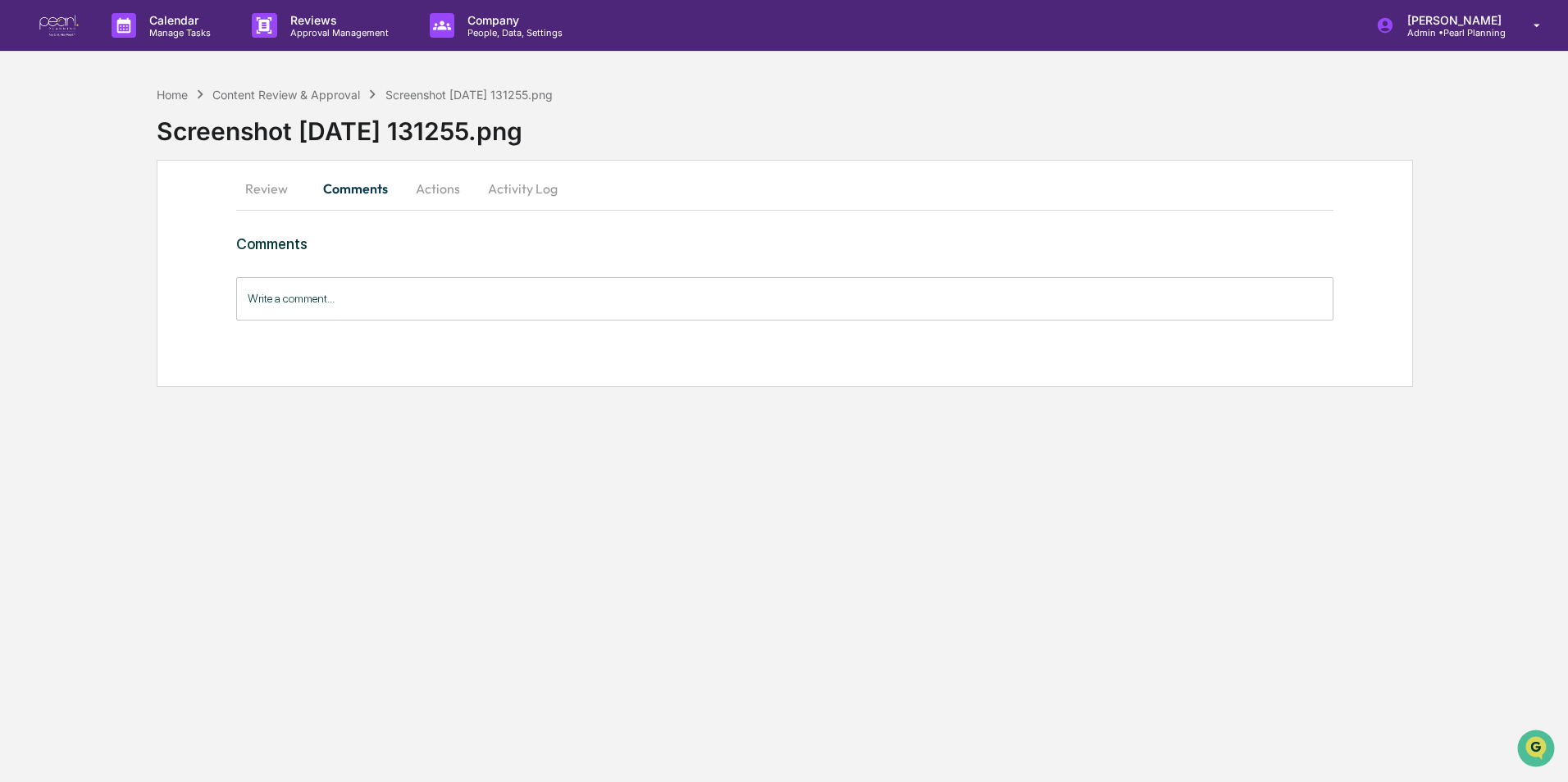
click at [259, 192] on button "Review" at bounding box center [273, 188] width 74 height 39
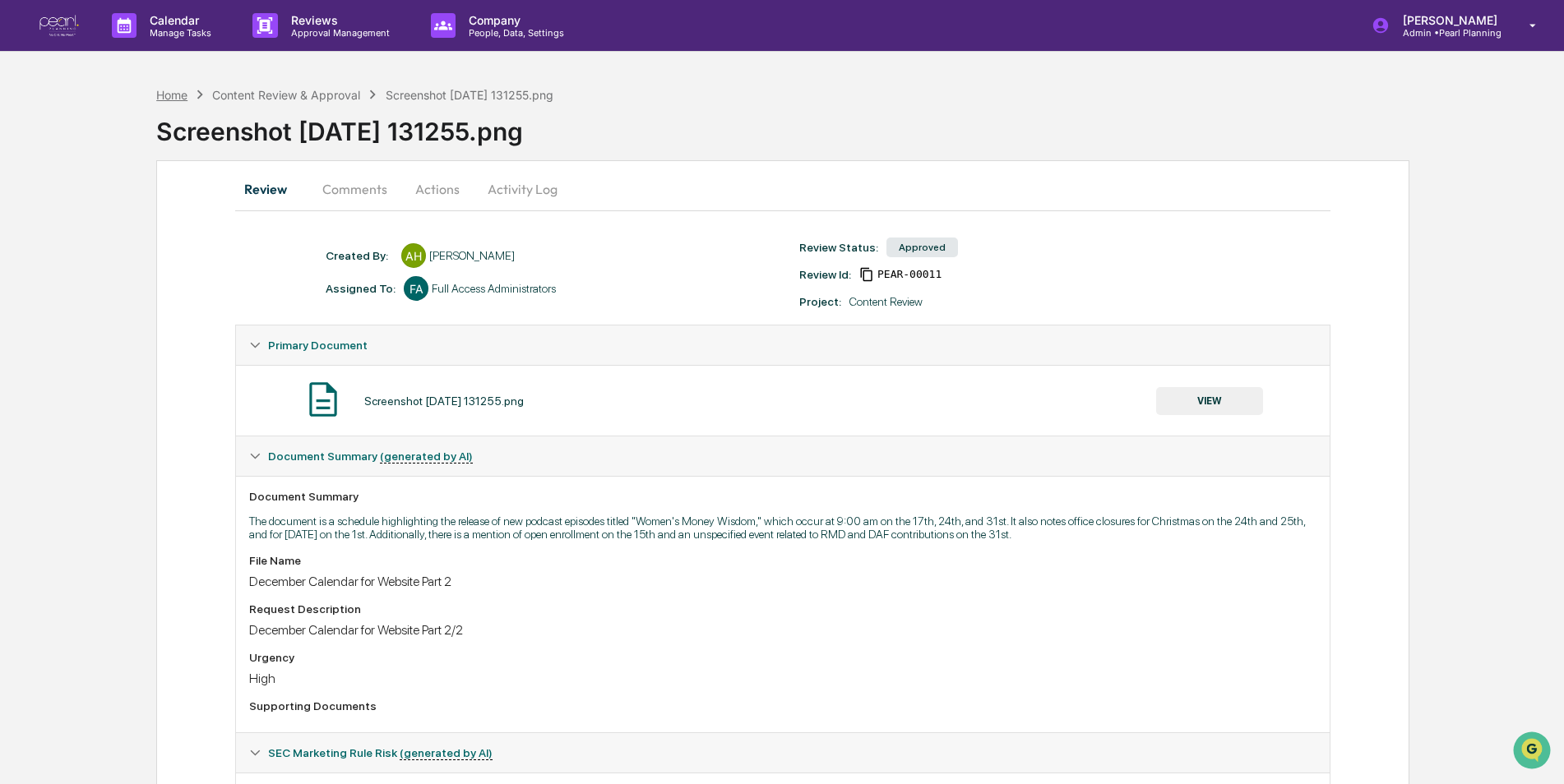
click at [171, 92] on div "Home" at bounding box center [172, 95] width 31 height 14
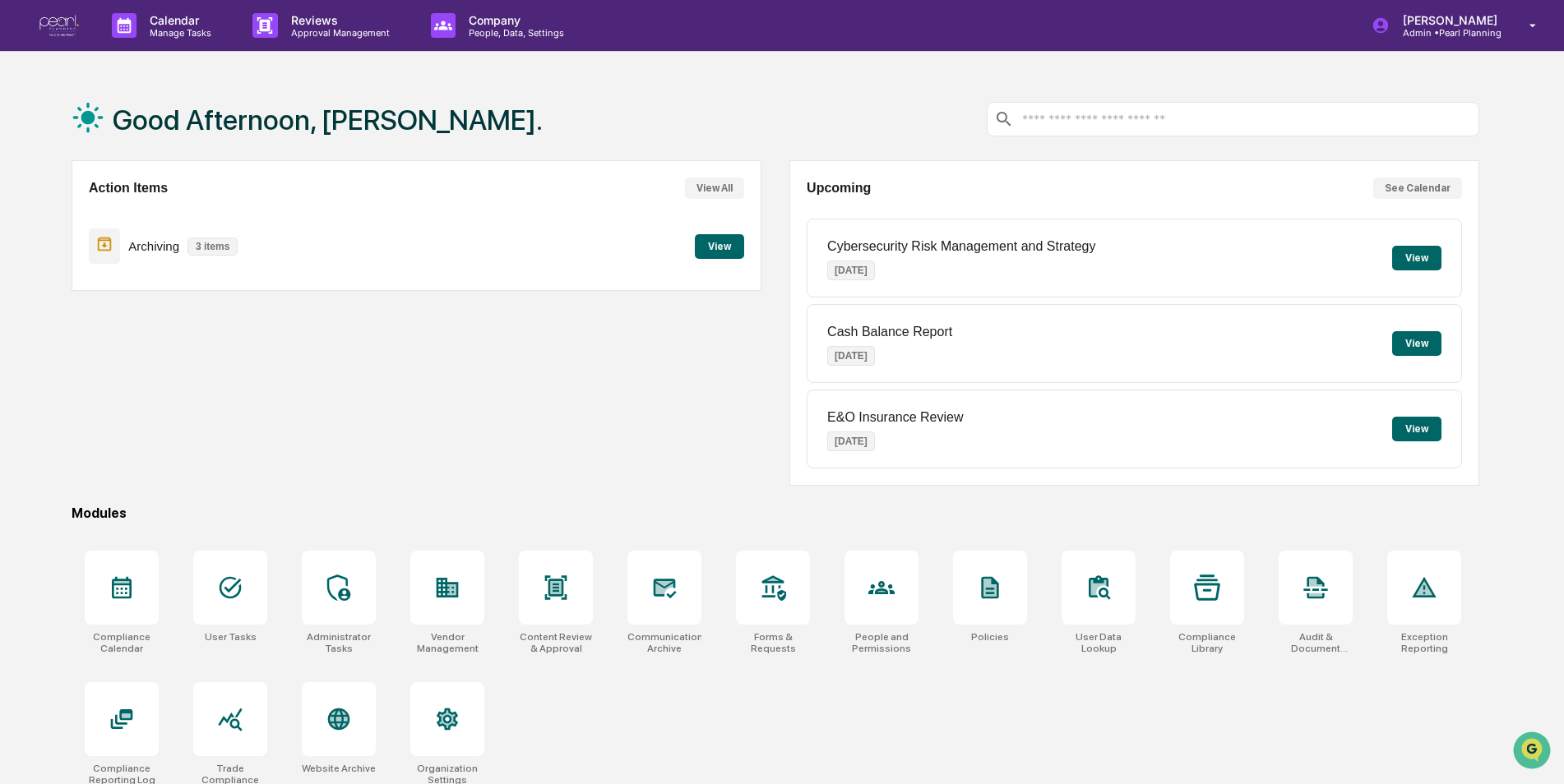
scroll to position [78, 0]
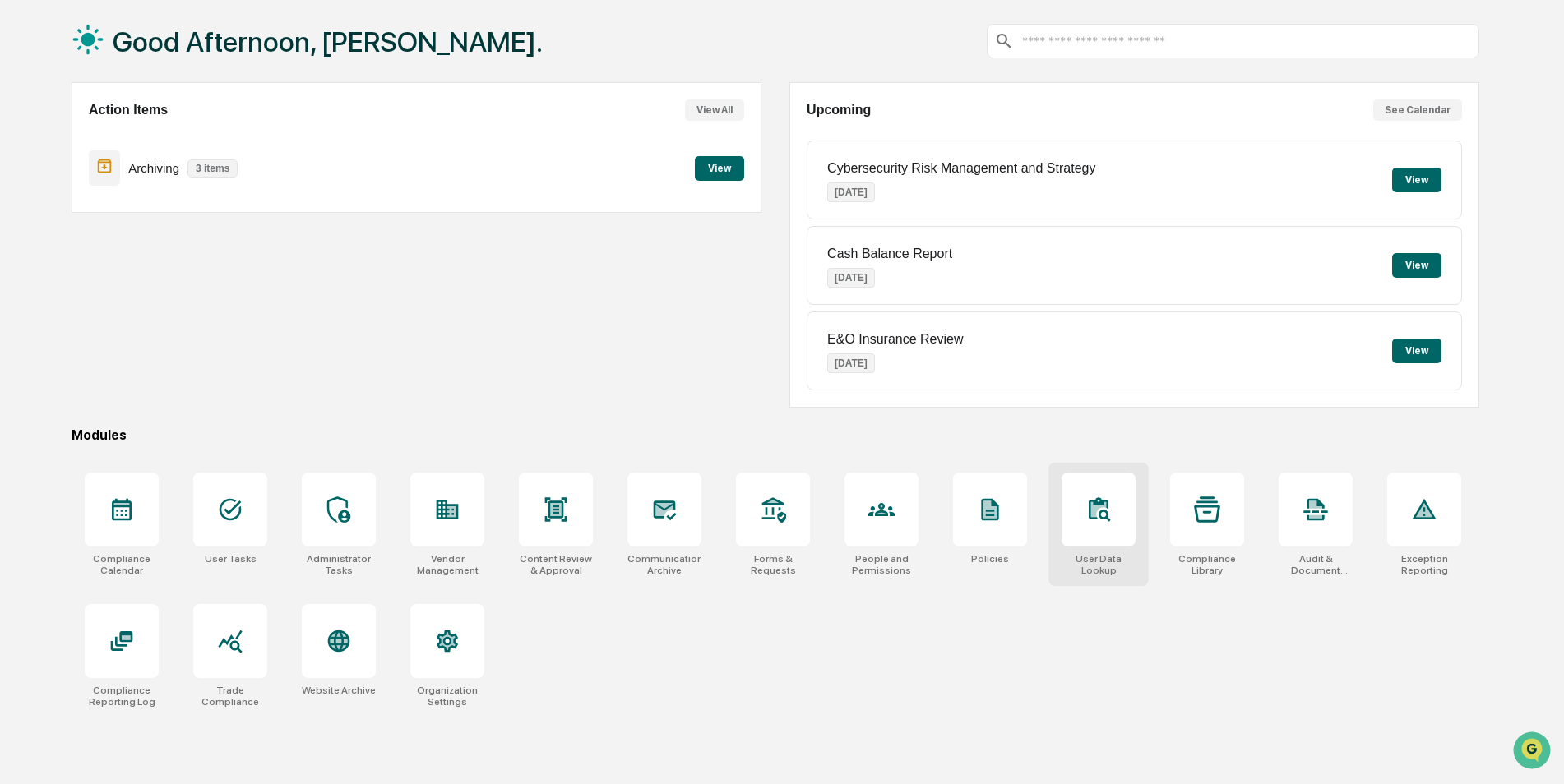
click at [1097, 521] on icon at bounding box center [1098, 509] width 26 height 26
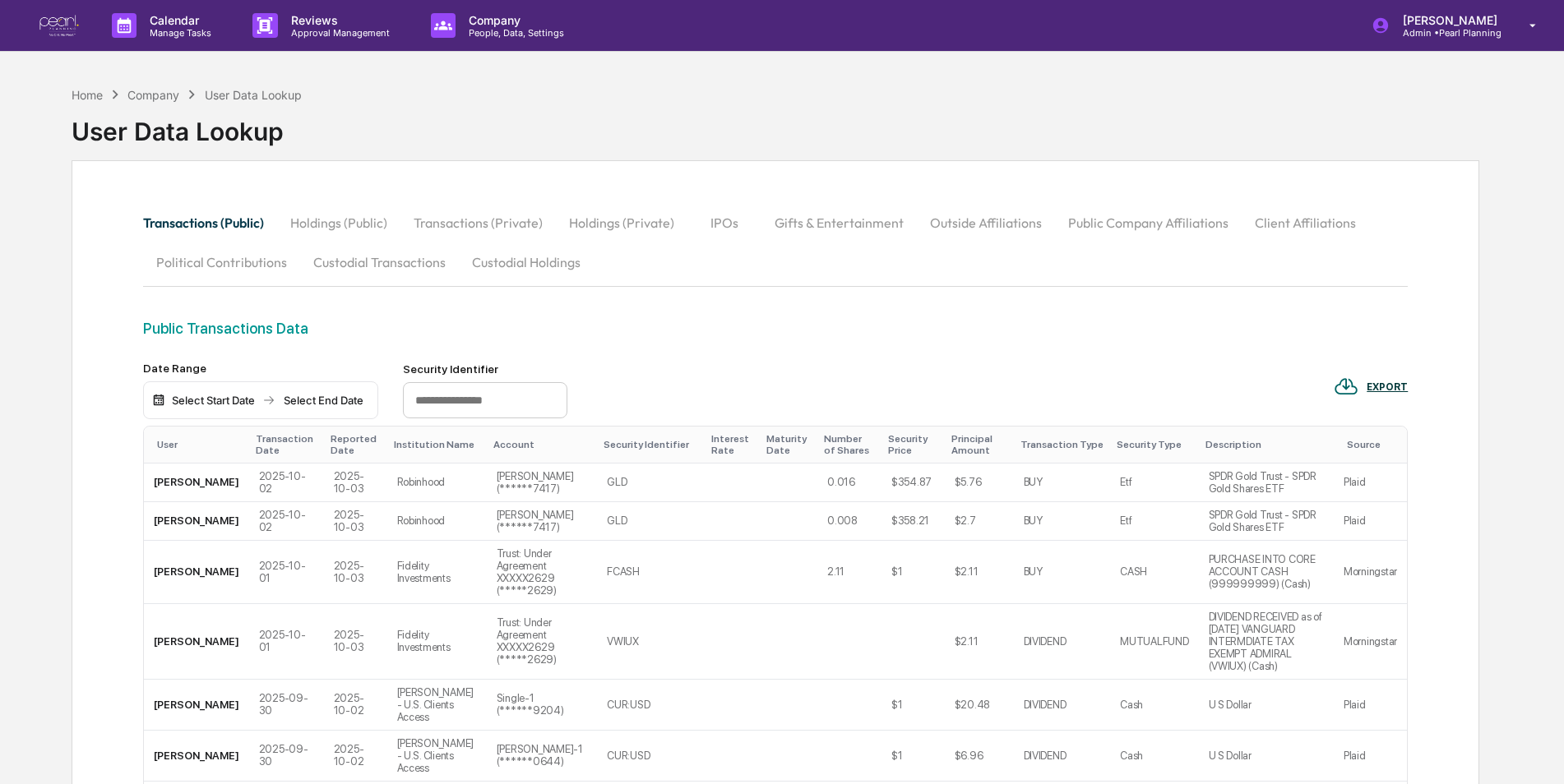
click at [407, 263] on button "Custodial Transactions" at bounding box center [380, 263] width 158 height 40
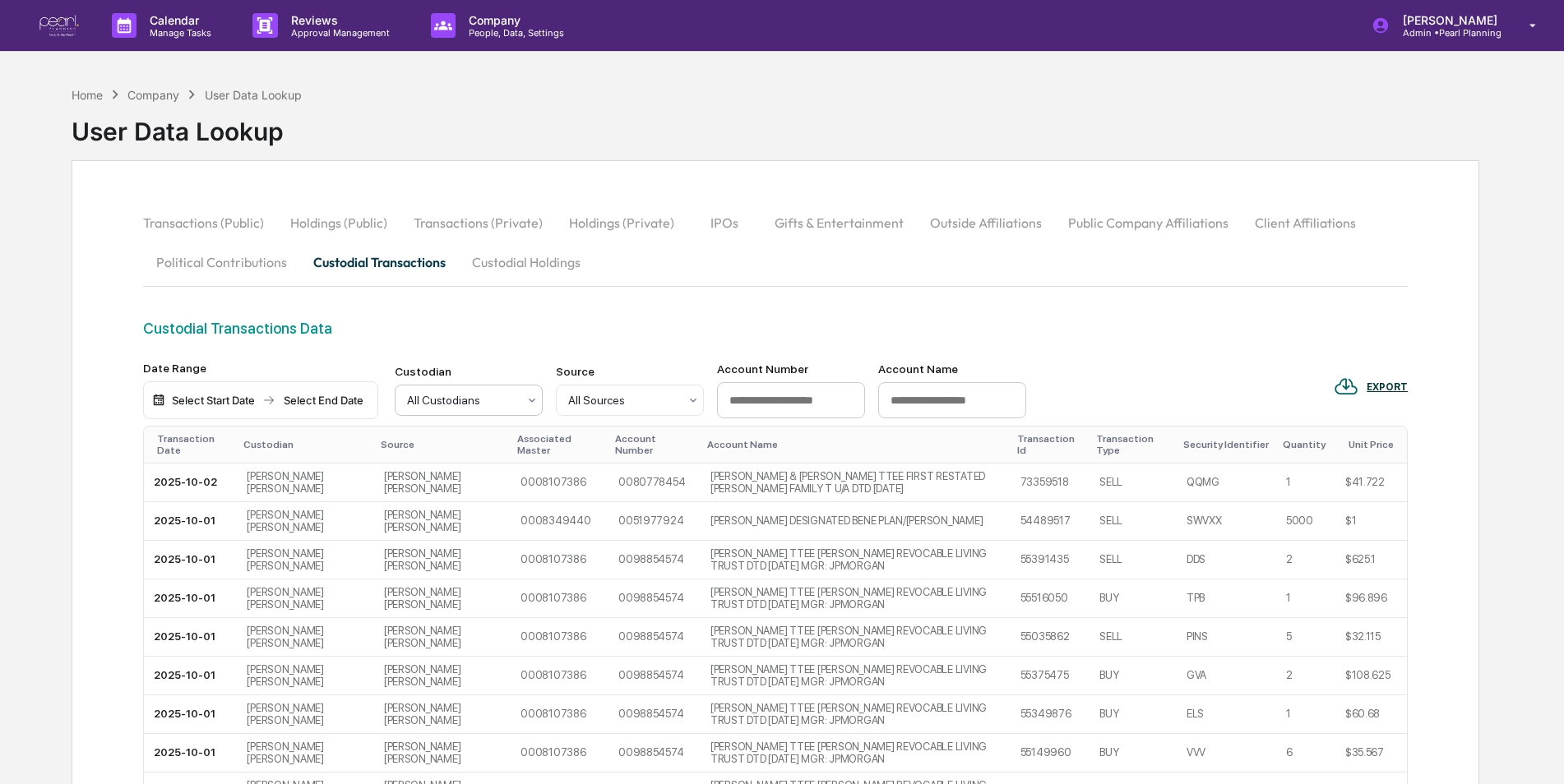
click at [486, 394] on div at bounding box center [461, 400] width 110 height 16
click at [464, 474] on div "Charles Schwab" at bounding box center [469, 482] width 147 height 53
click at [94, 95] on div "Home" at bounding box center [87, 95] width 31 height 14
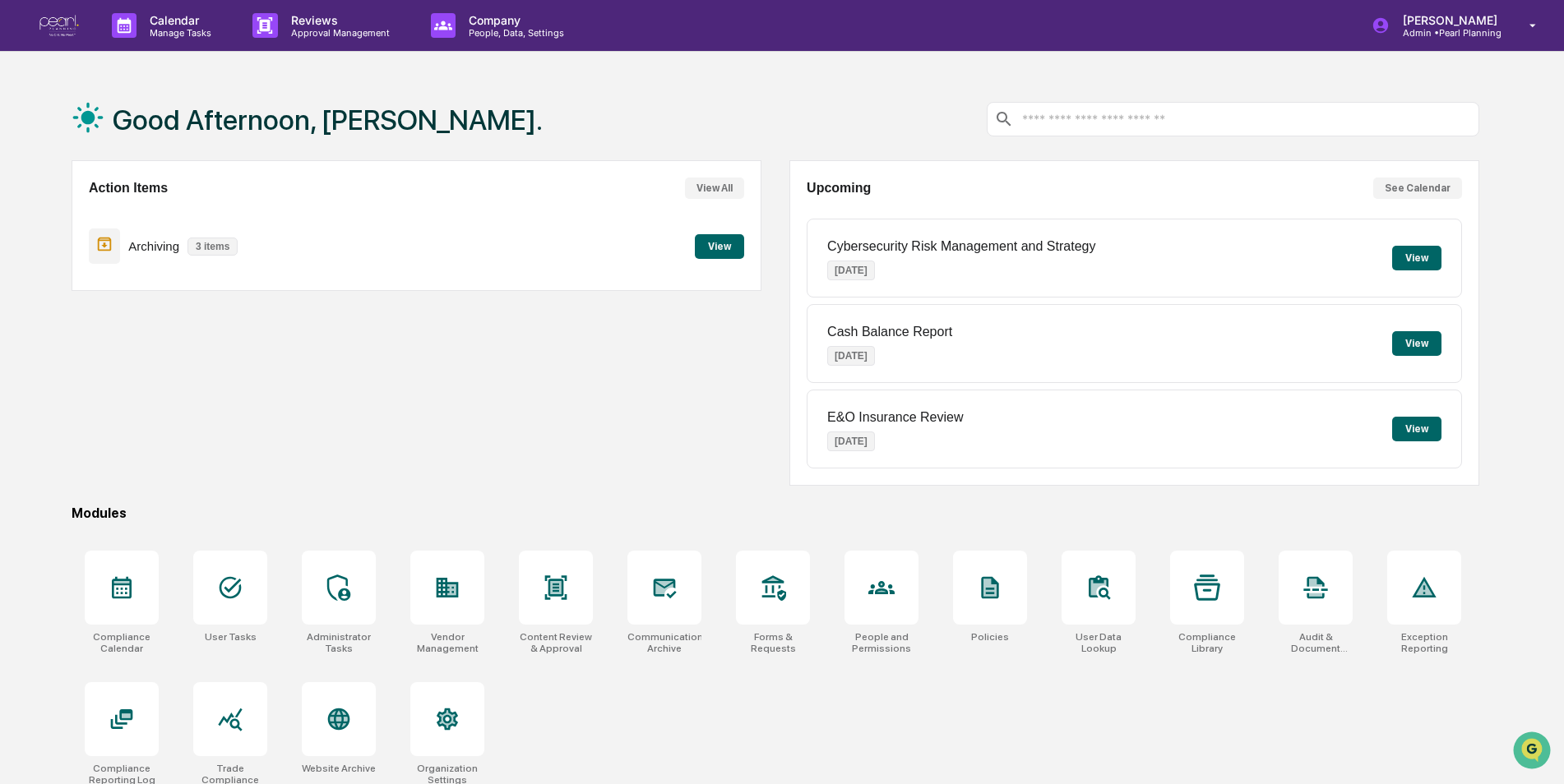
click at [515, 373] on div "Action Items View All Archiving 3 items View" at bounding box center [416, 323] width 690 height 325
click at [515, 24] on p "Company" at bounding box center [514, 21] width 117 height 14
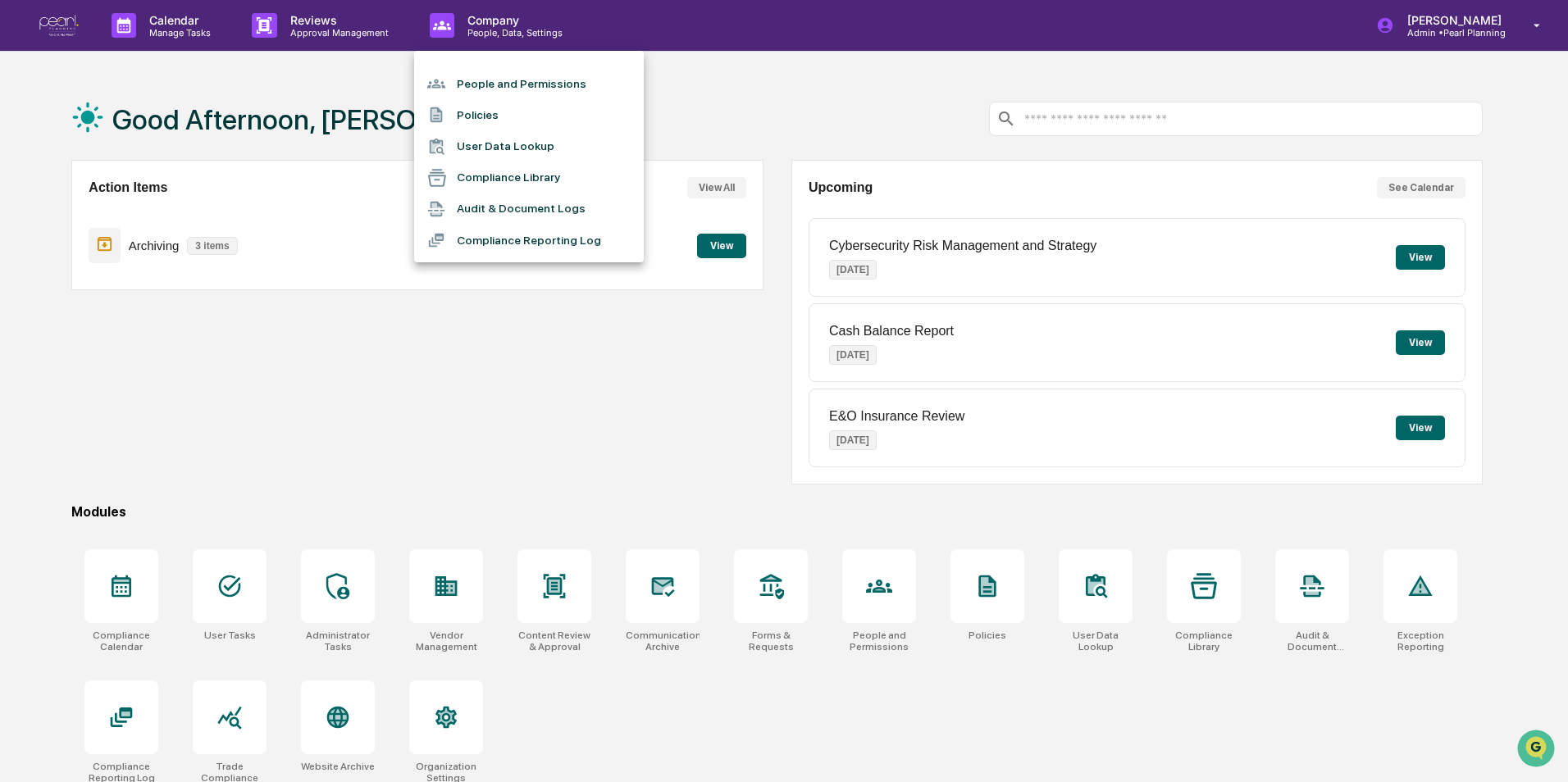
click at [512, 83] on li "People and Permissions" at bounding box center [529, 83] width 230 height 31
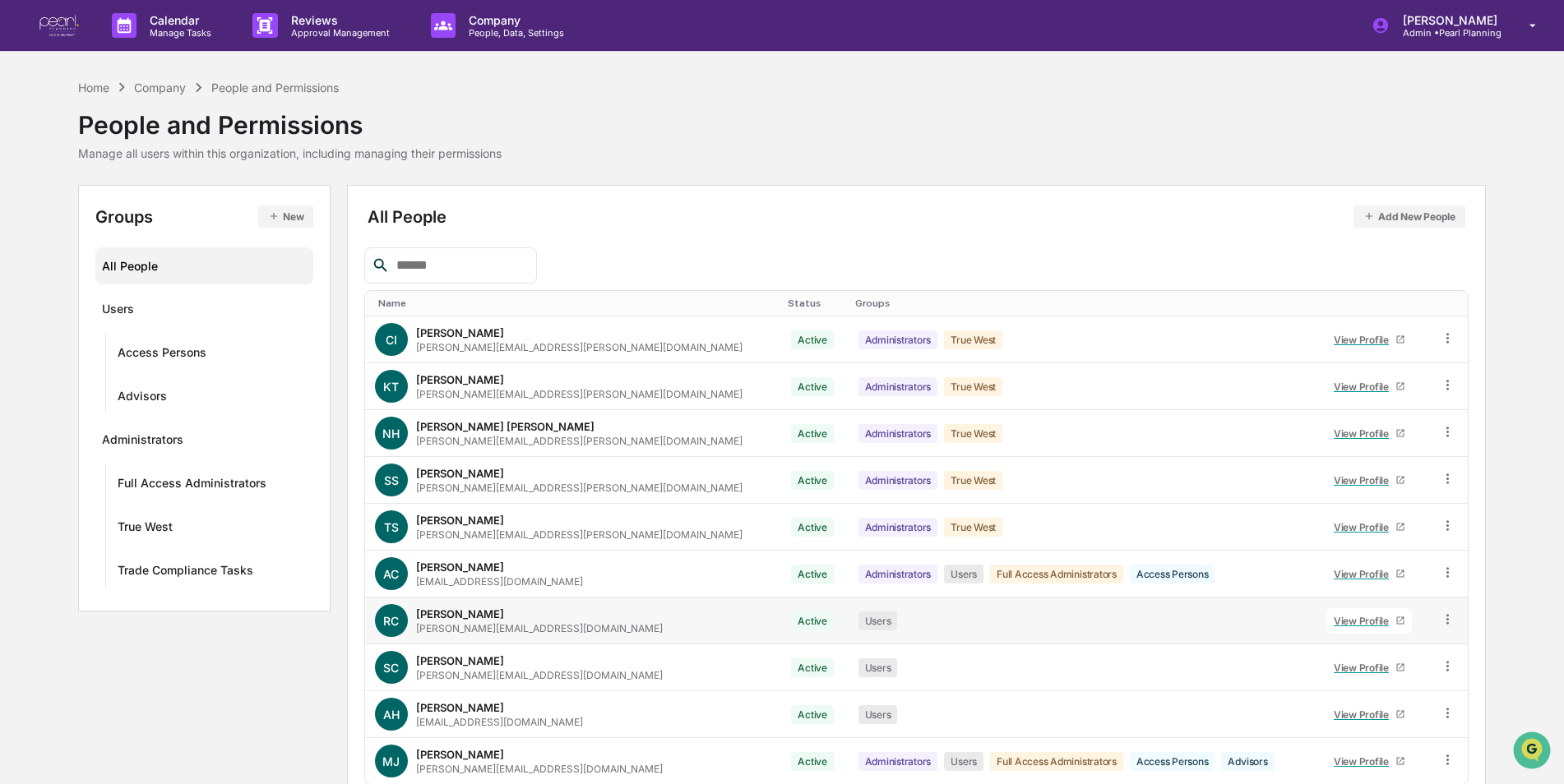
scroll to position [74, 0]
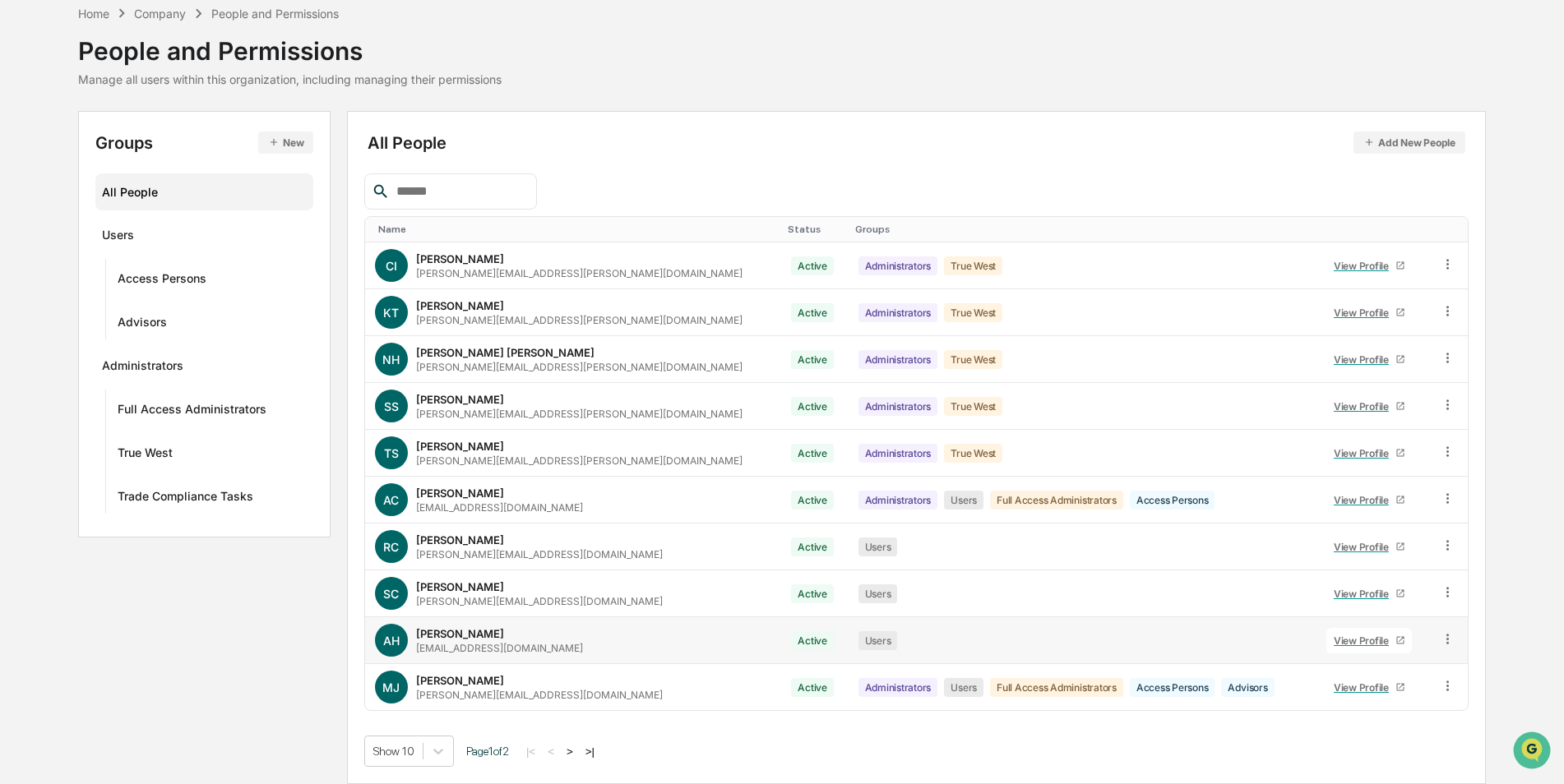
click at [1396, 639] on icon at bounding box center [1399, 640] width 7 height 7
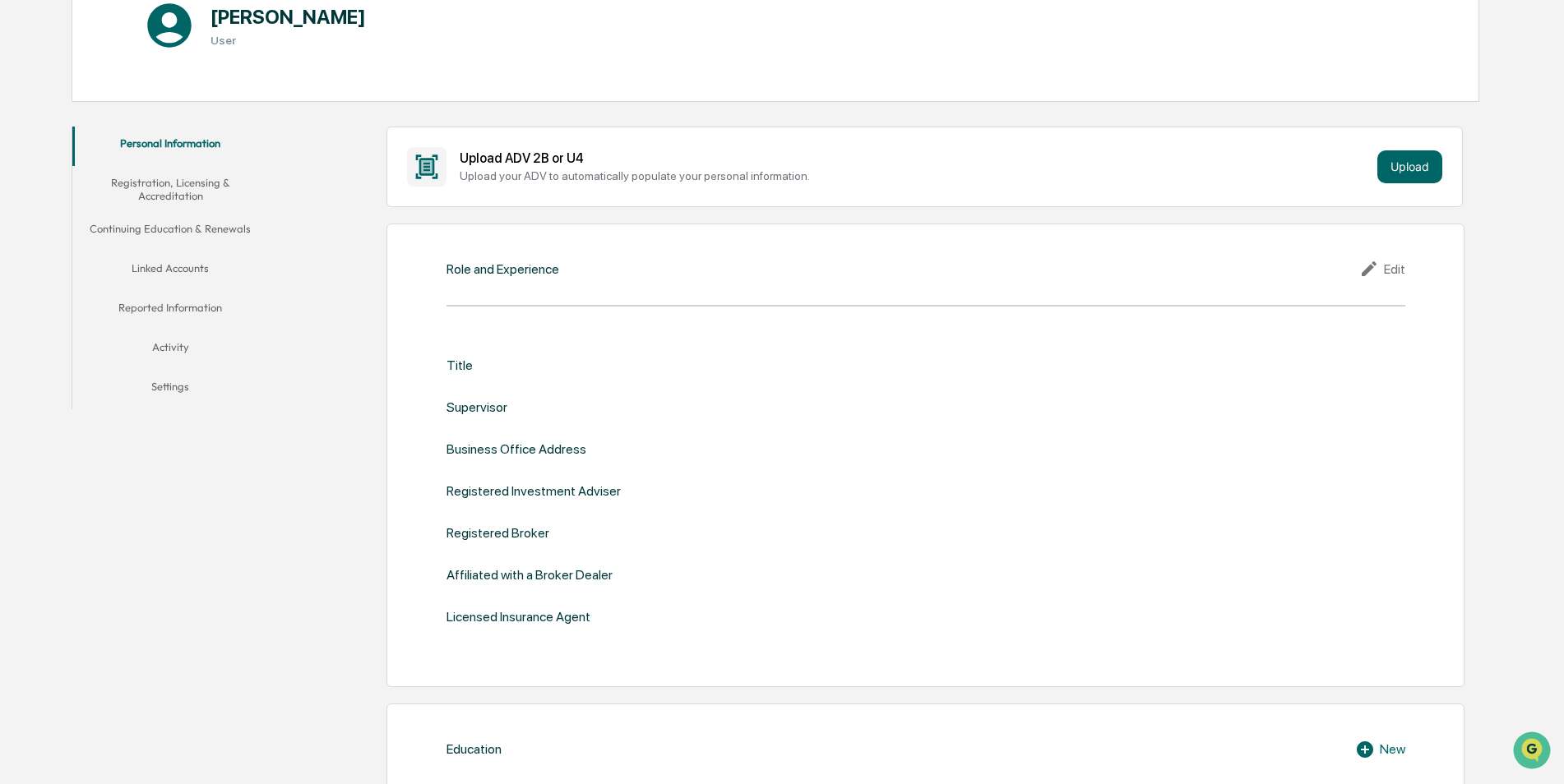
scroll to position [74, 0]
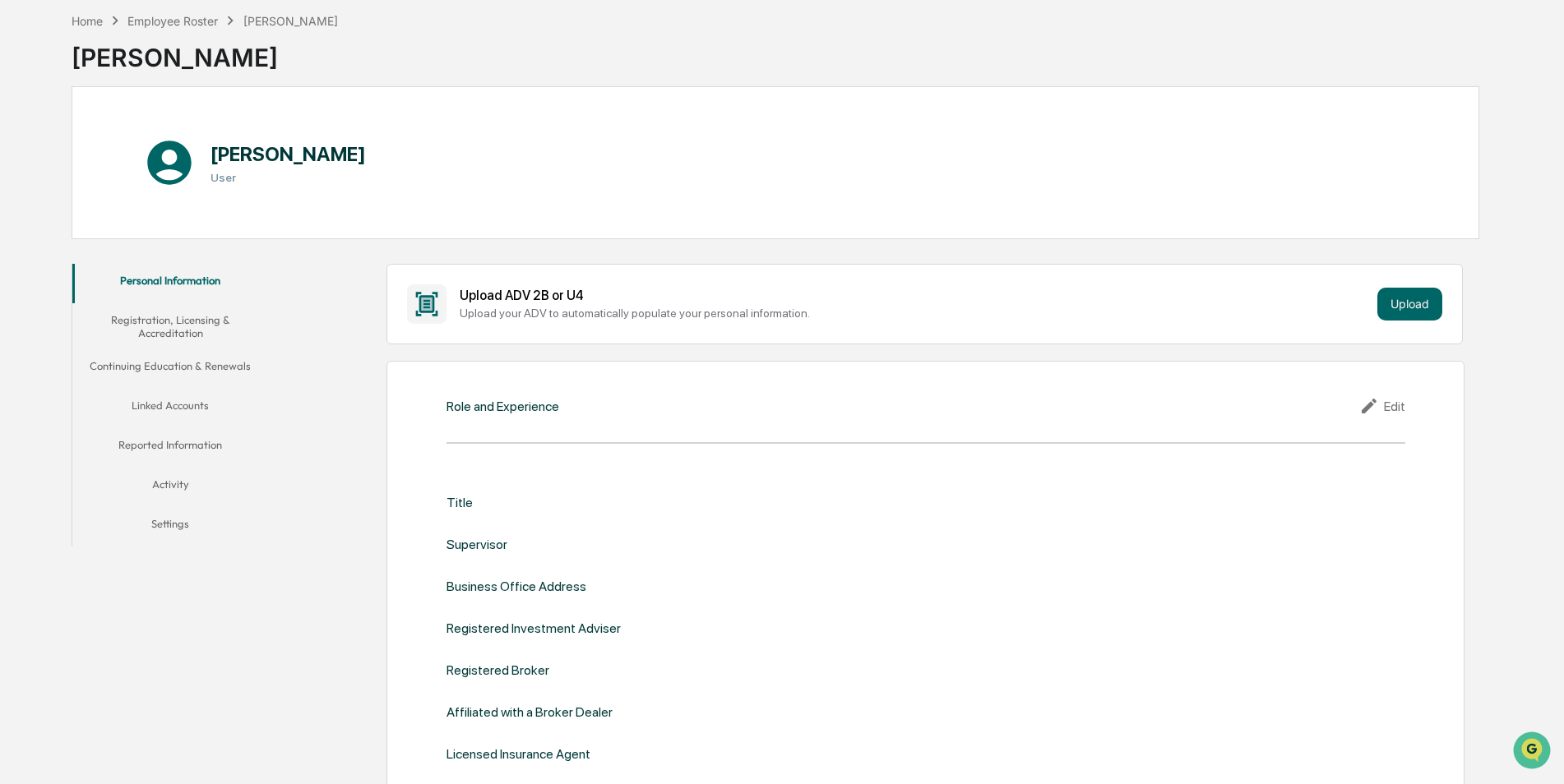
click at [154, 407] on button "Linked Accounts" at bounding box center [170, 408] width 196 height 40
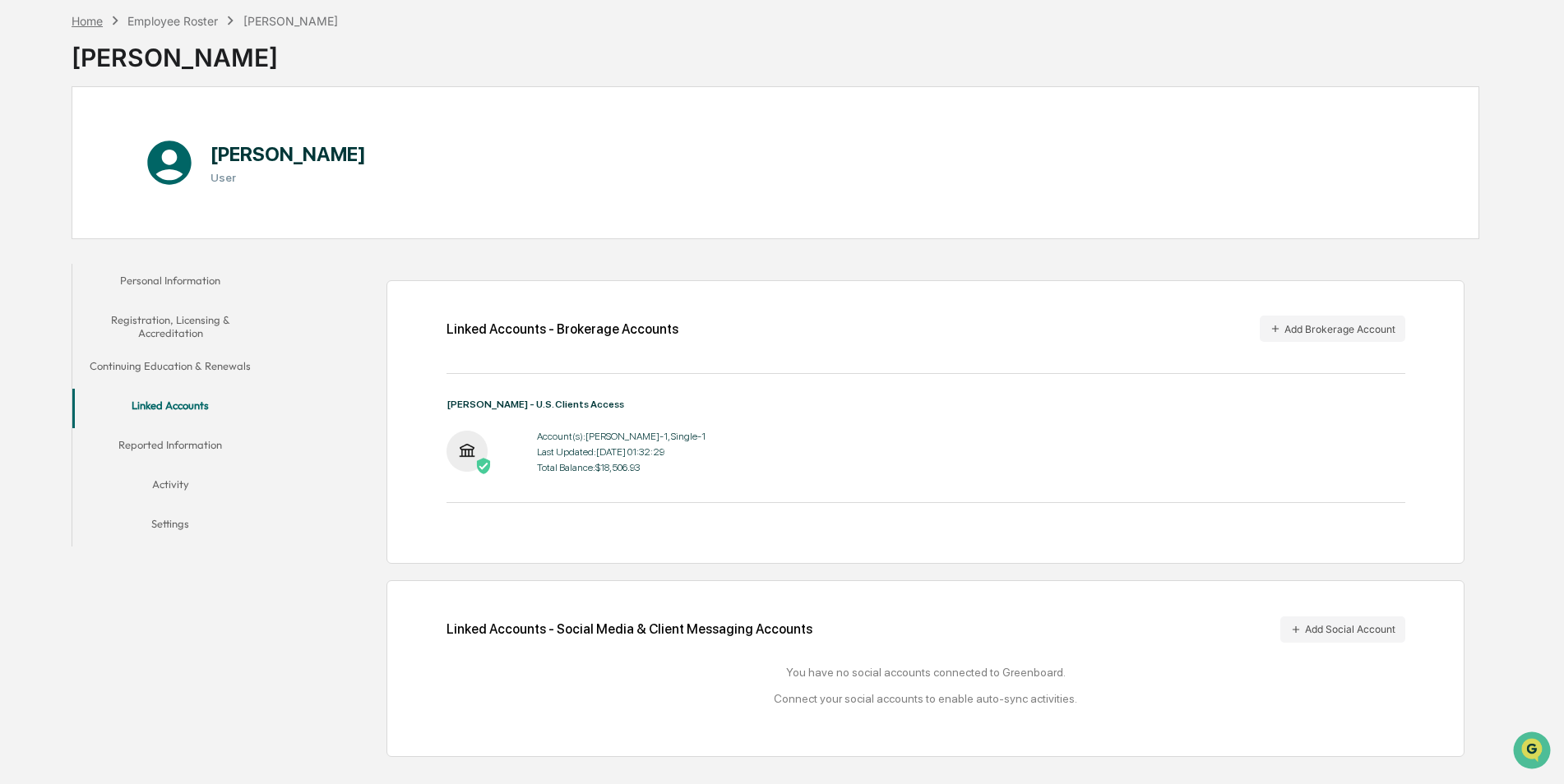
click at [88, 24] on div "Home" at bounding box center [87, 22] width 31 height 14
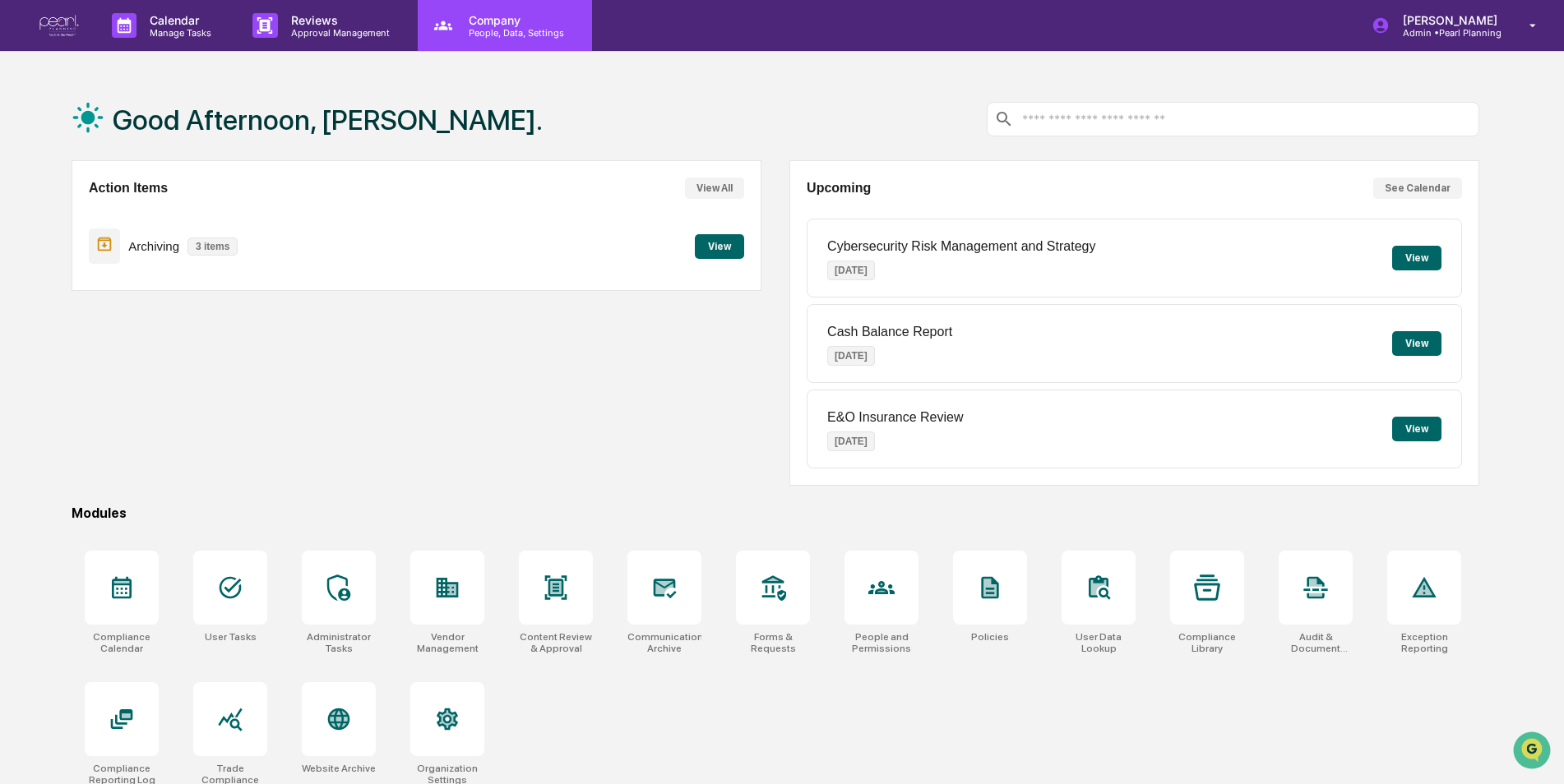
click at [483, 28] on p "People, Data, Settings" at bounding box center [514, 32] width 117 height 12
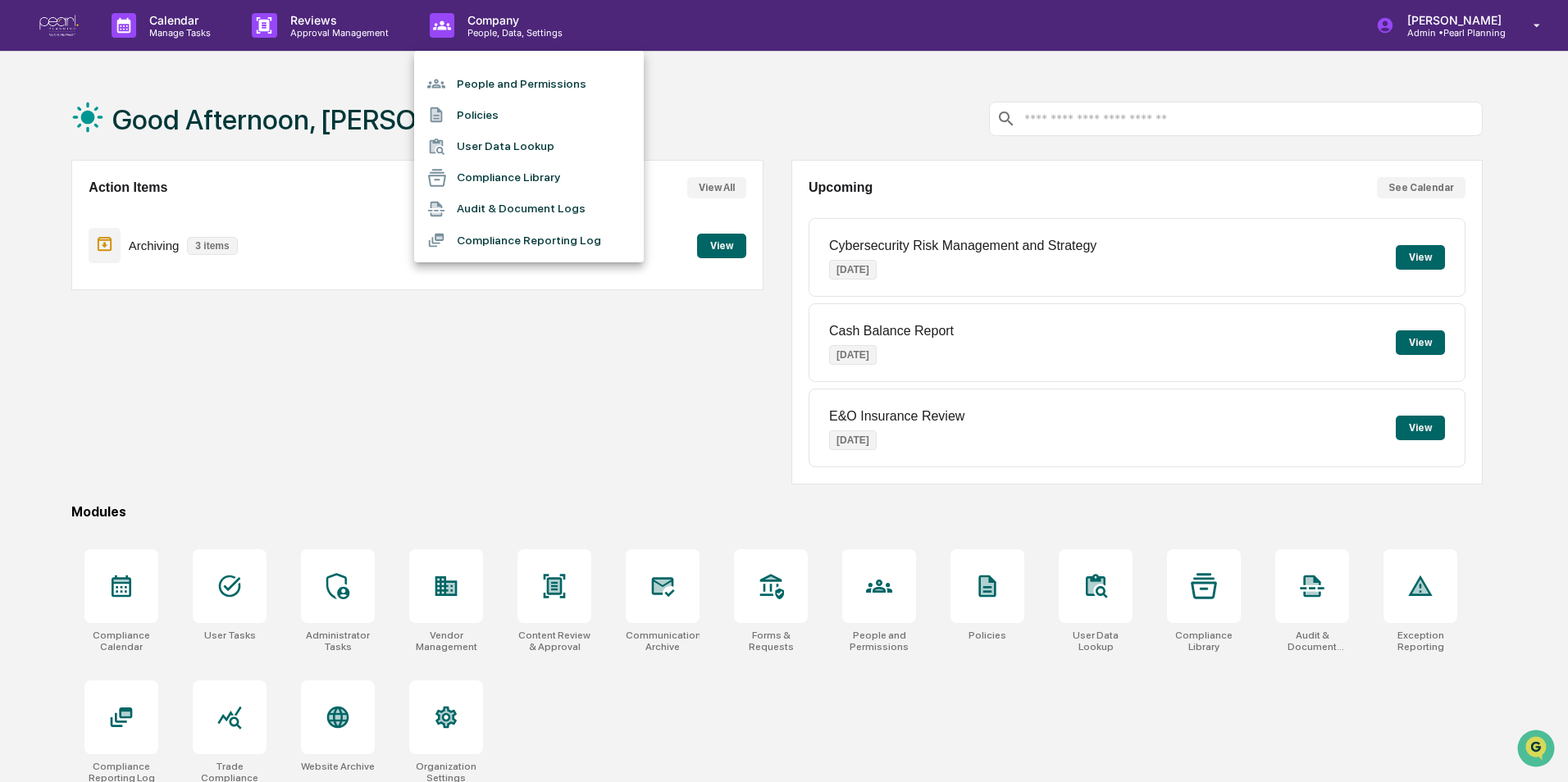
click at [483, 75] on li "People and Permissions" at bounding box center [529, 83] width 230 height 31
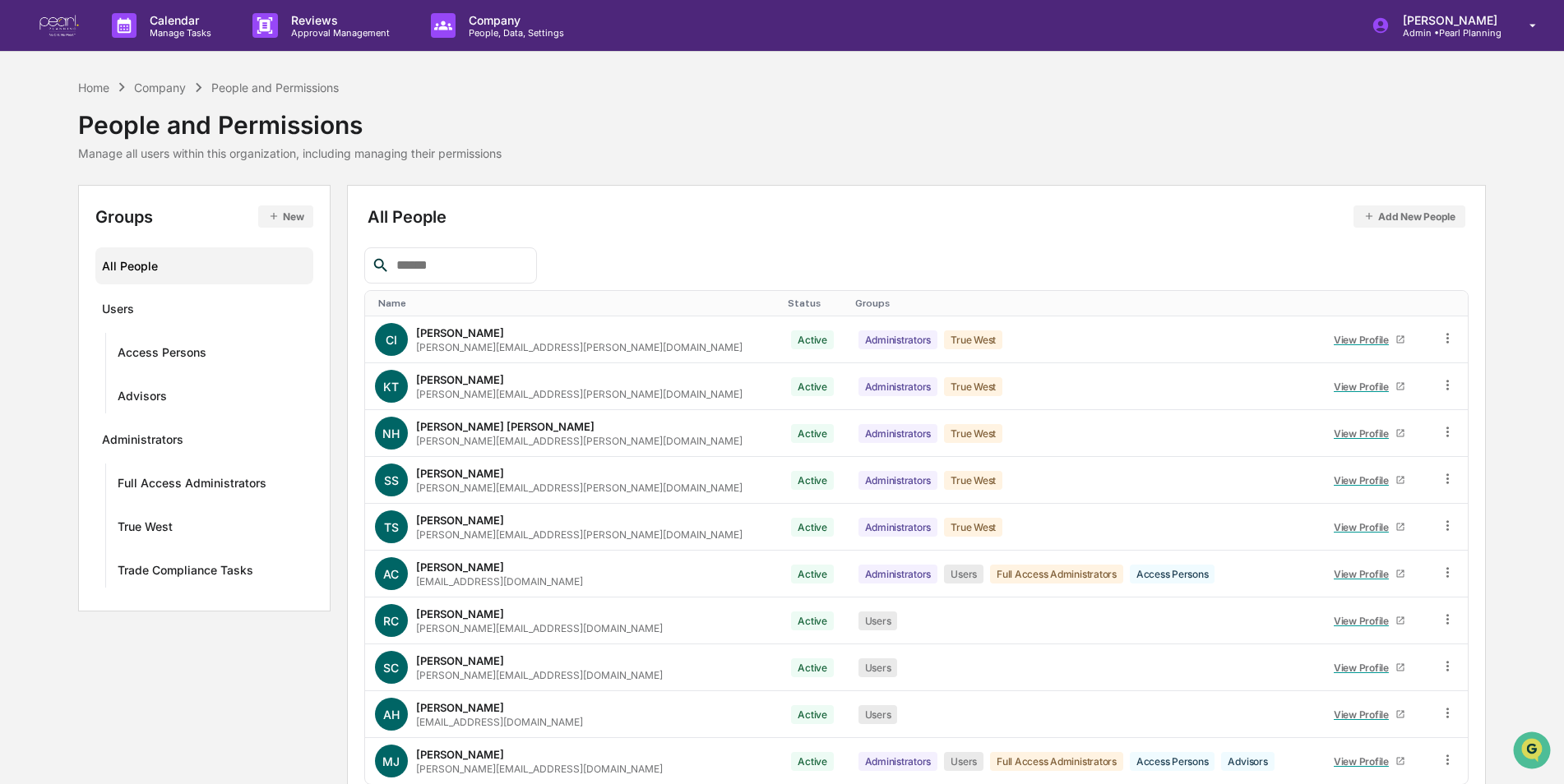
click at [452, 262] on input "text" at bounding box center [459, 265] width 139 height 22
type input "****"
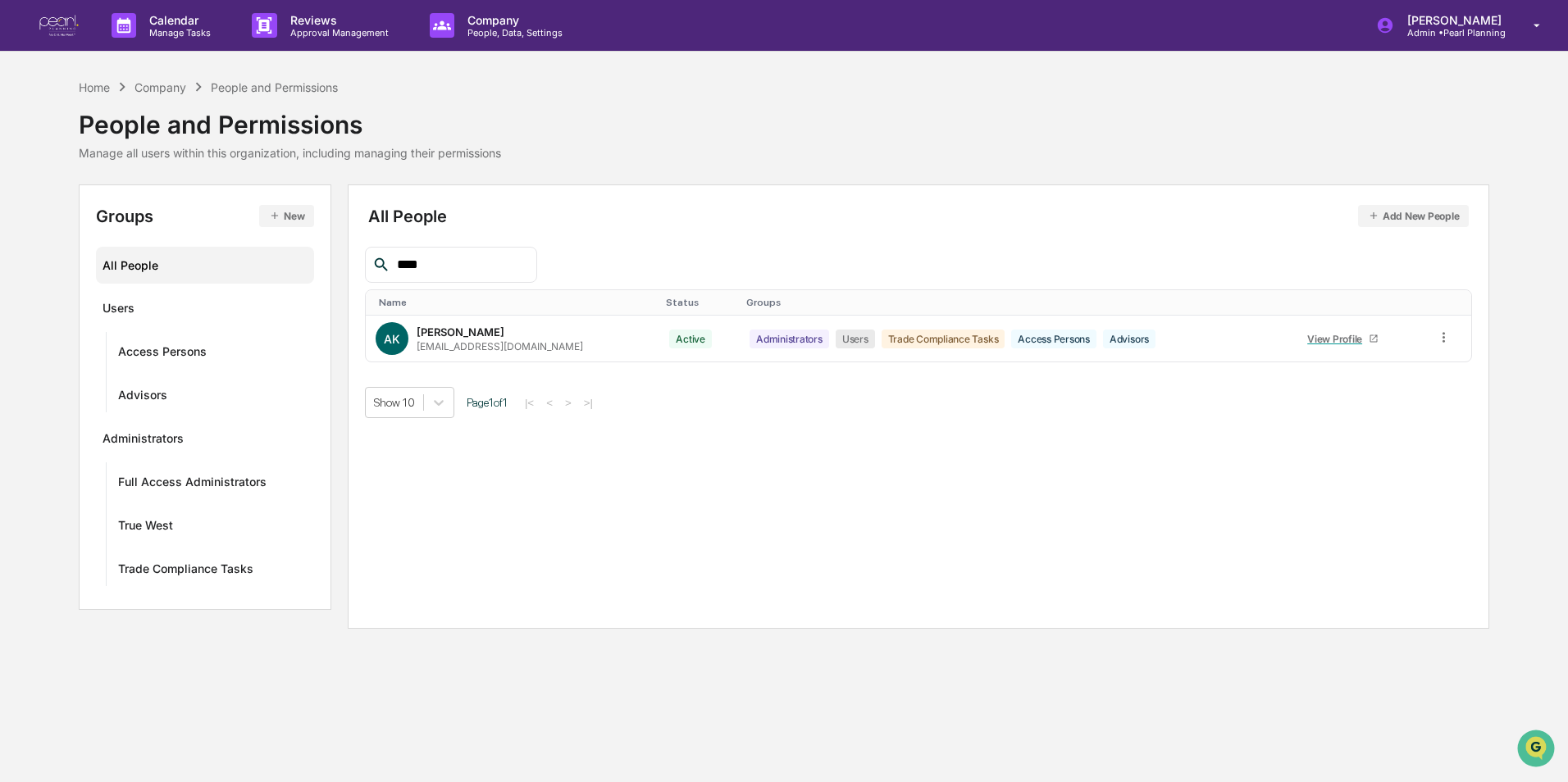
click at [451, 261] on input "****" at bounding box center [459, 265] width 139 height 22
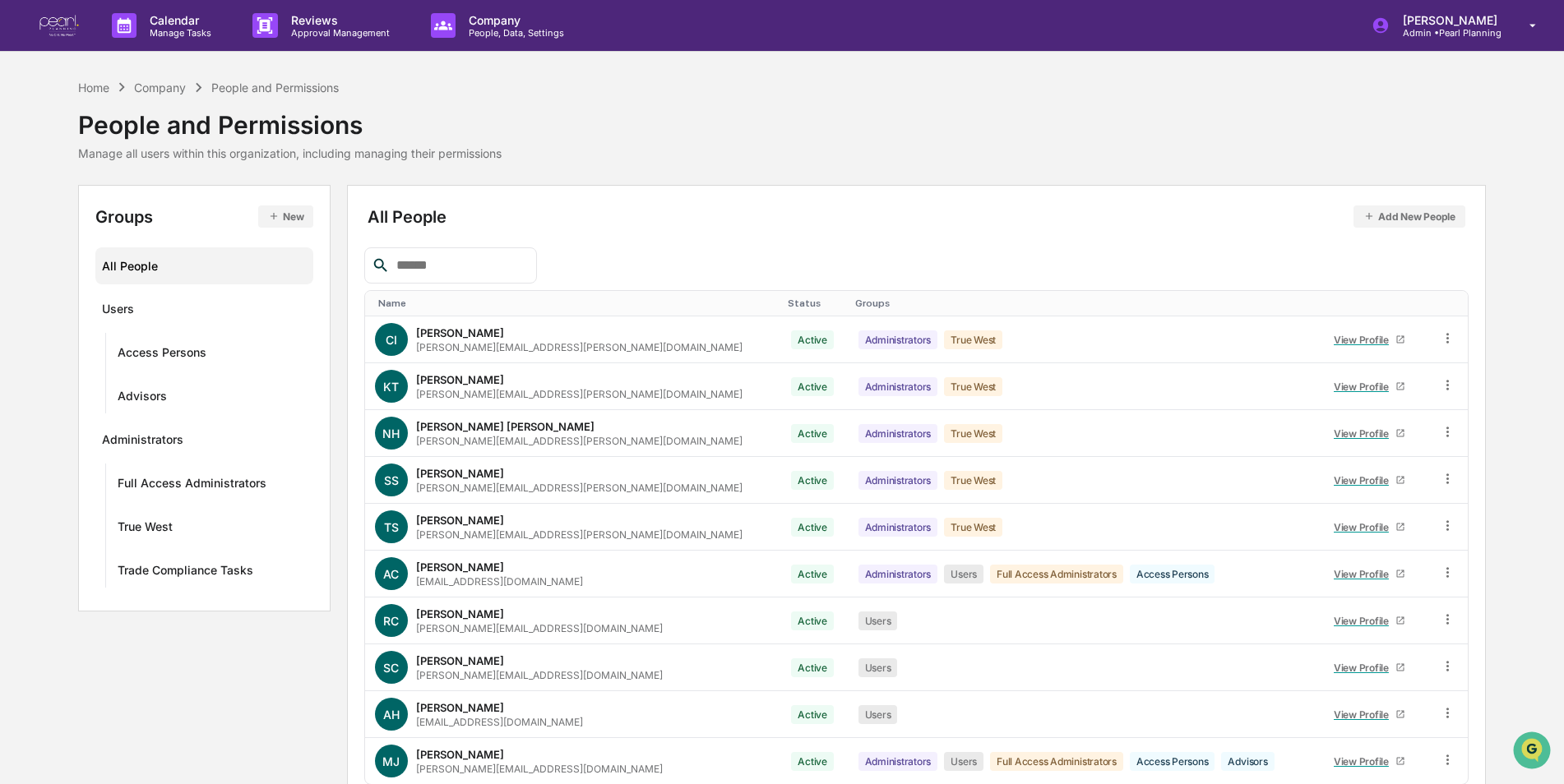
click at [585, 163] on div "Home Company People and Permissions People and Permissions Manage all users wit…" at bounding box center [782, 131] width 1408 height 107
click at [94, 85] on div "Home" at bounding box center [94, 88] width 31 height 14
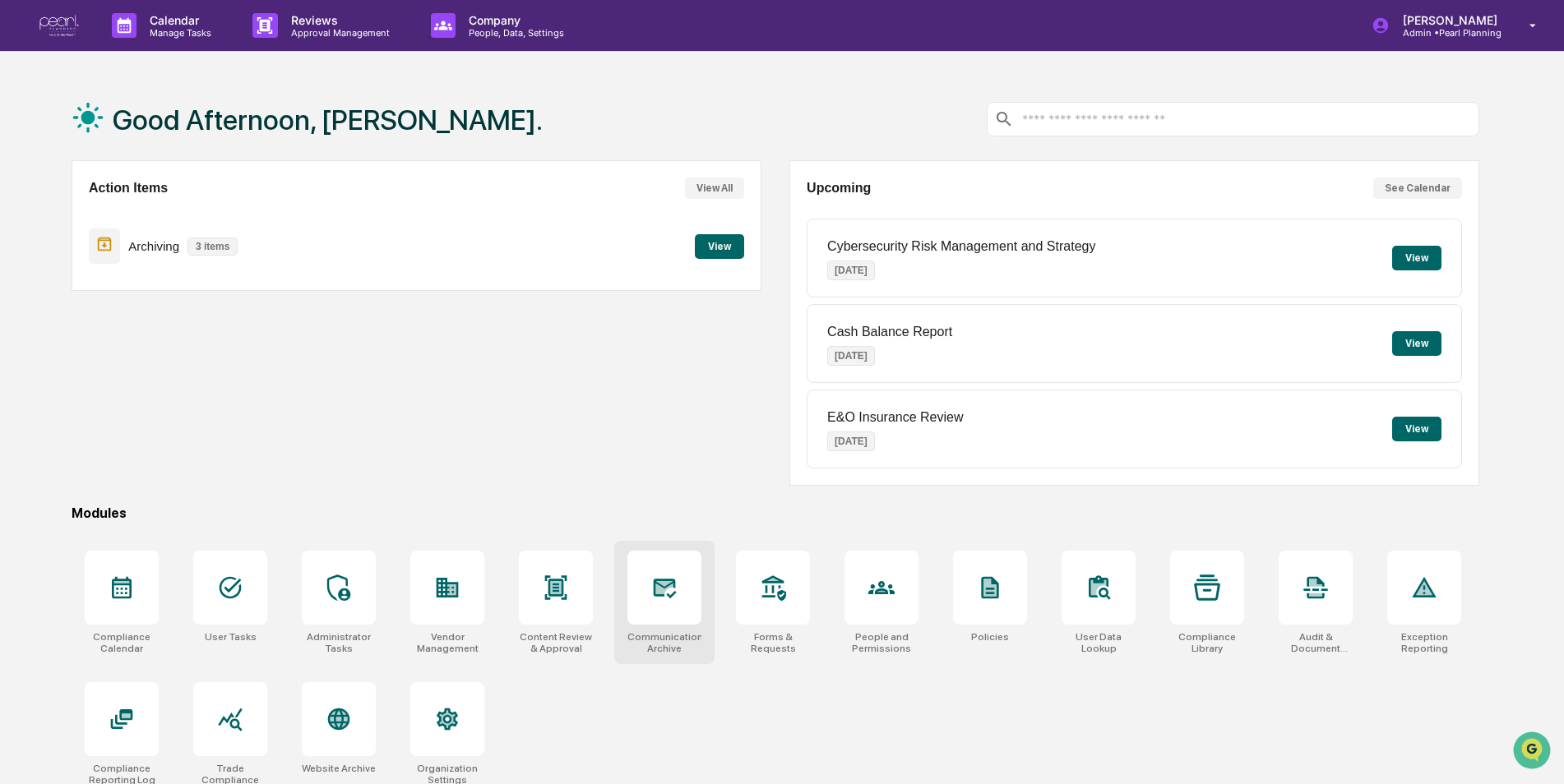
click at [666, 604] on div at bounding box center [664, 587] width 74 height 74
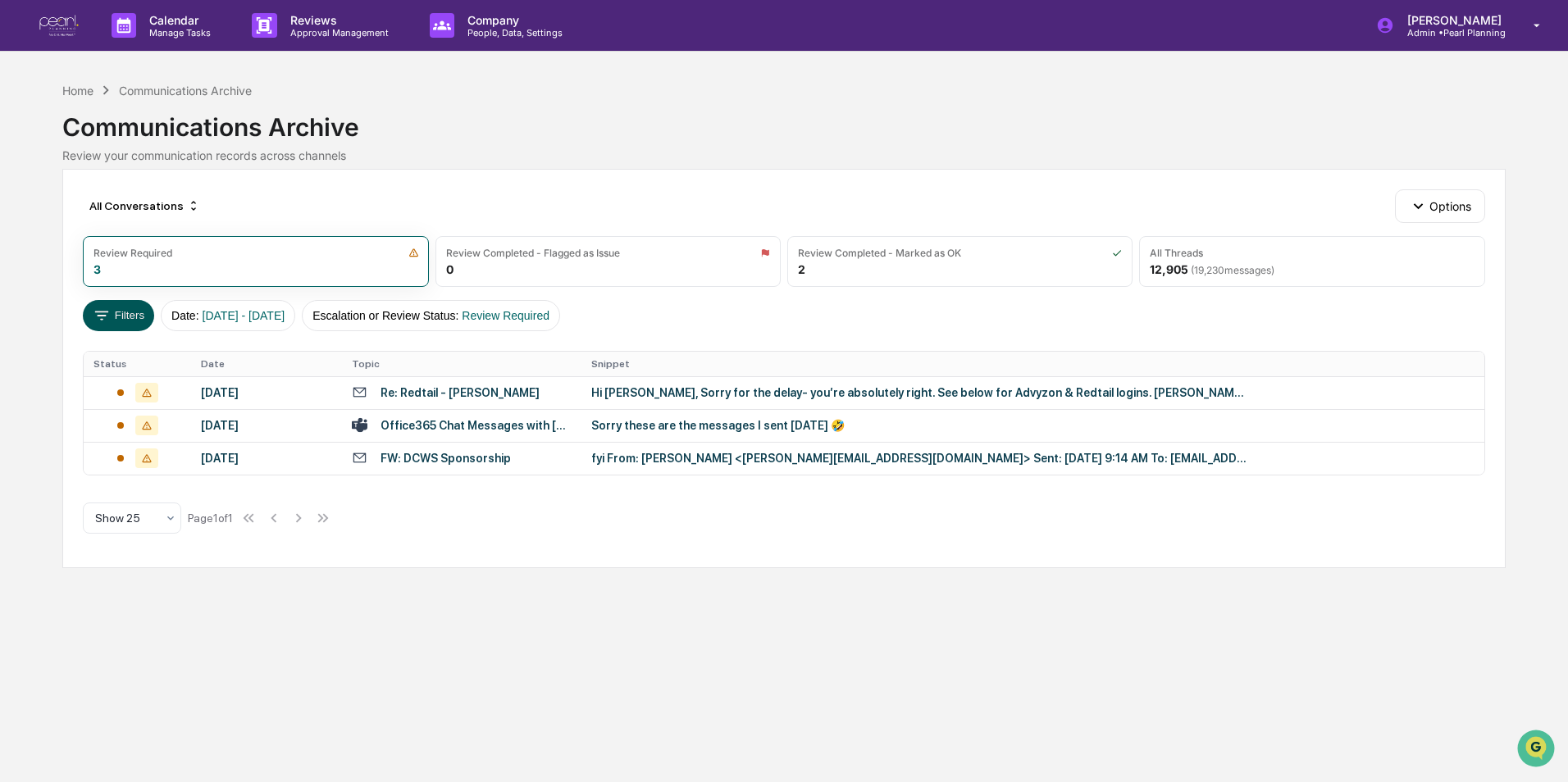
click at [108, 313] on icon at bounding box center [101, 316] width 18 height 18
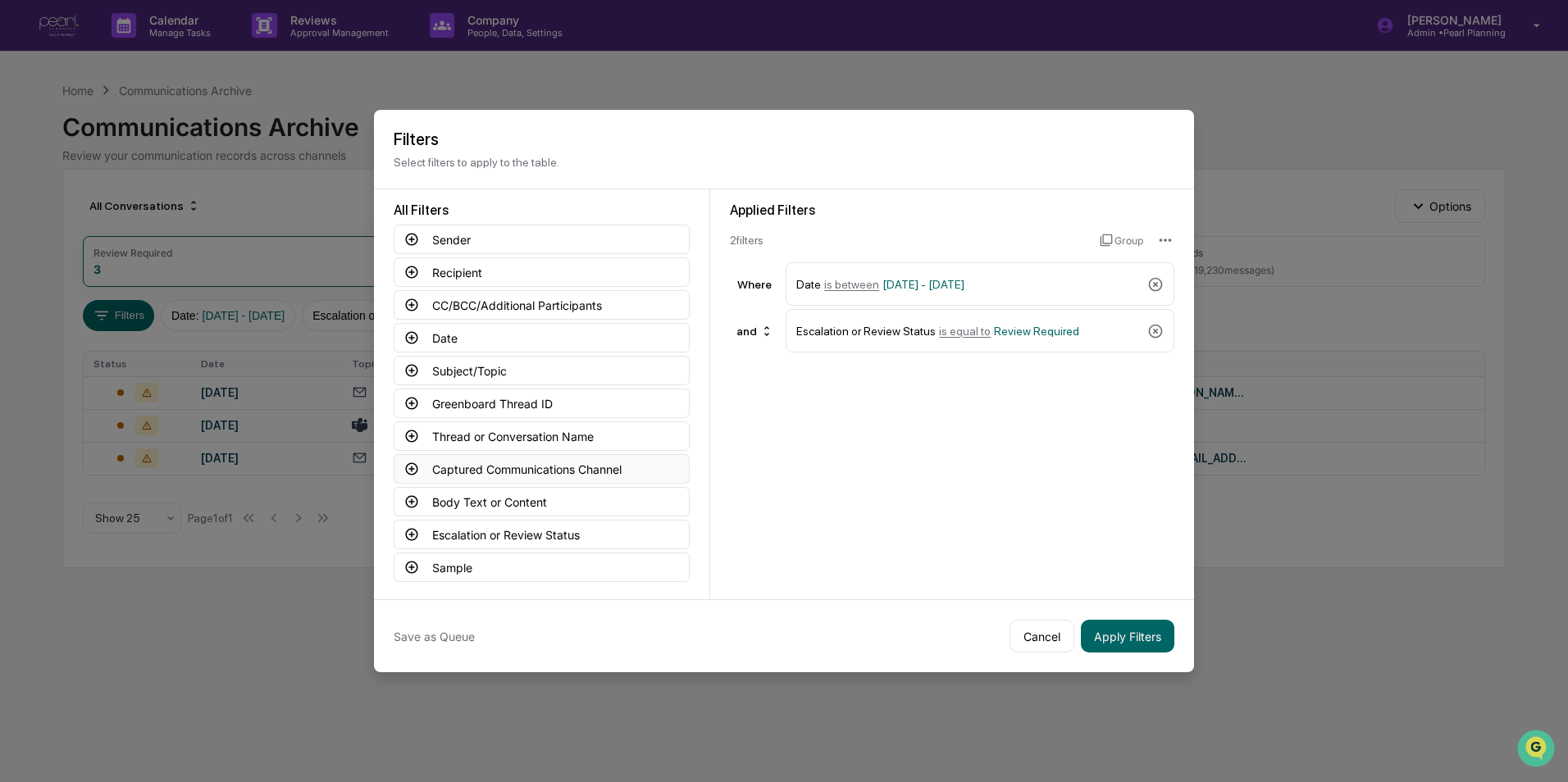
click at [514, 466] on button "Captured Communications Channel" at bounding box center [542, 468] width 296 height 30
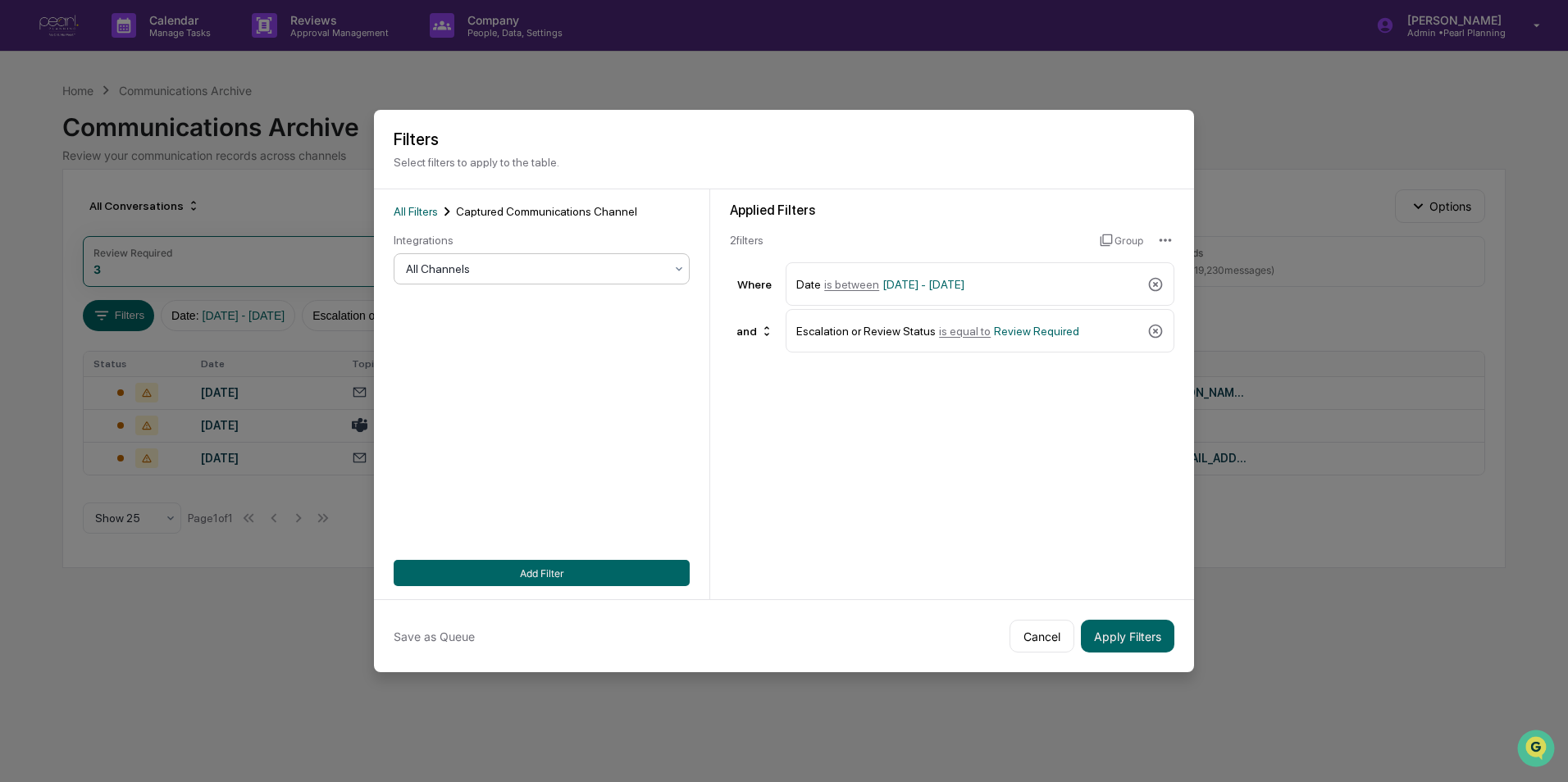
click at [546, 263] on div at bounding box center [535, 269] width 258 height 16
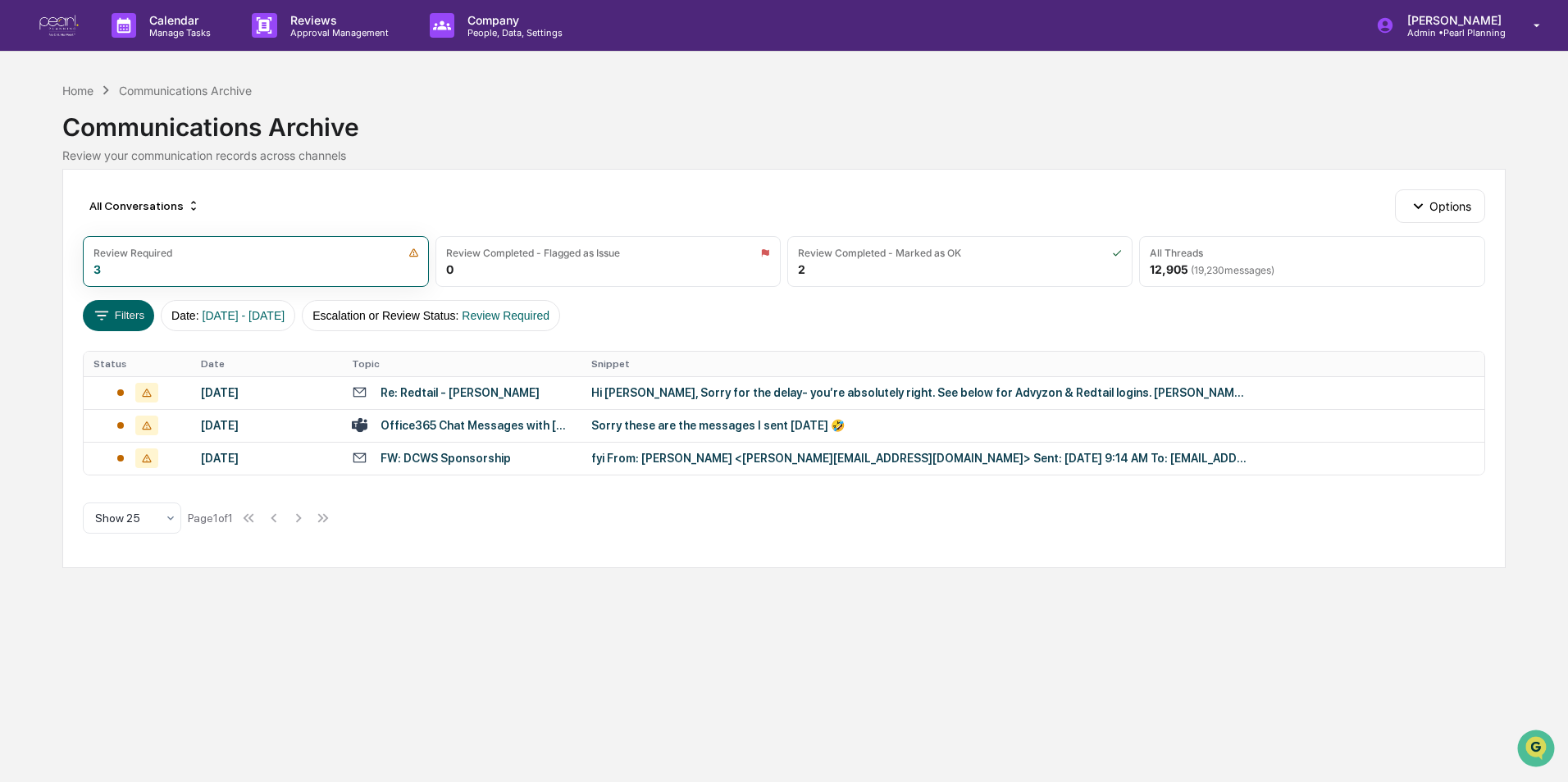
click at [662, 100] on div "Communications Archive" at bounding box center [783, 121] width 1442 height 43
click at [84, 85] on div "Home" at bounding box center [77, 91] width 31 height 14
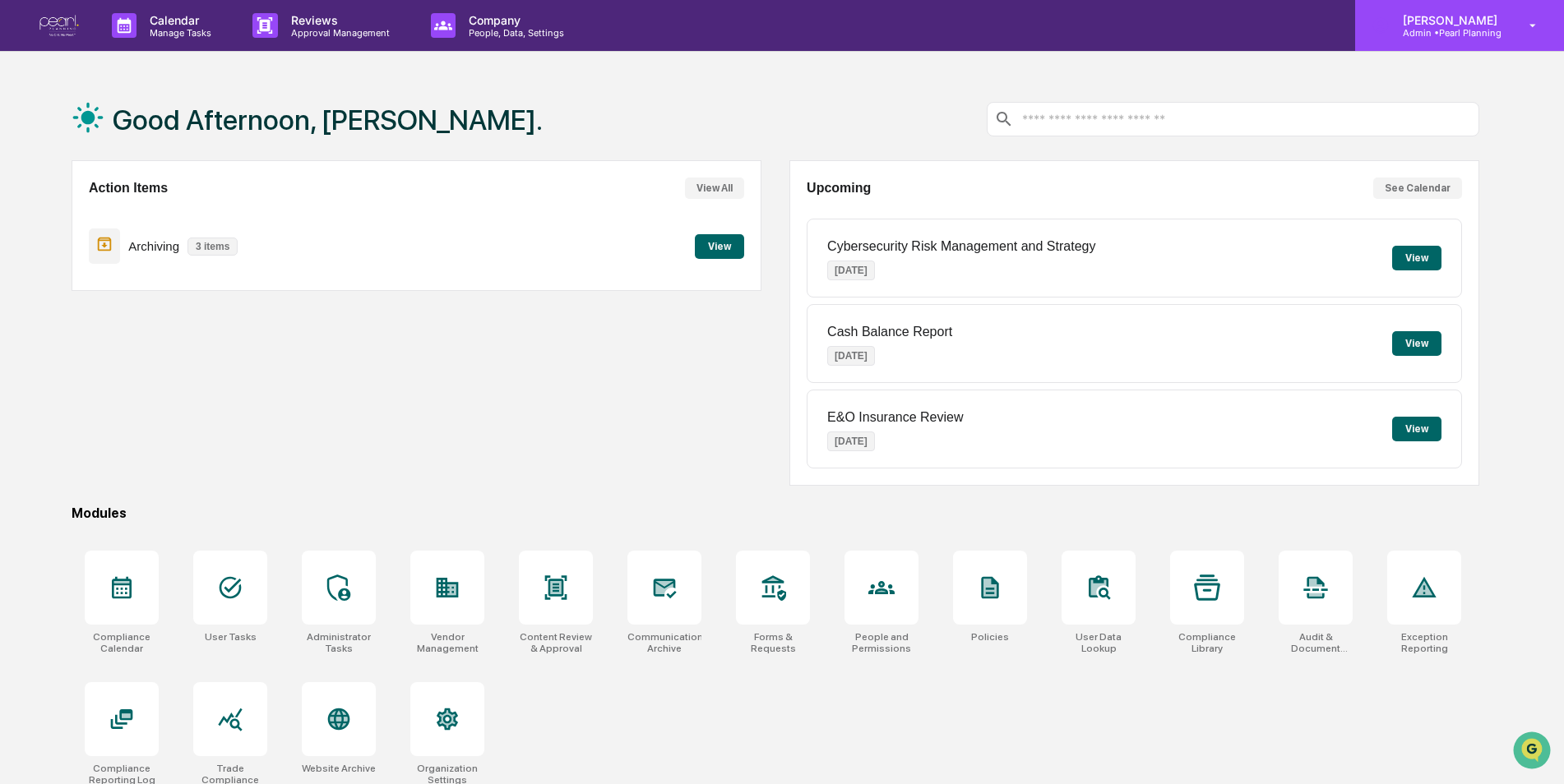
click at [1452, 36] on p "Admin • Pearl Planning" at bounding box center [1447, 32] width 116 height 12
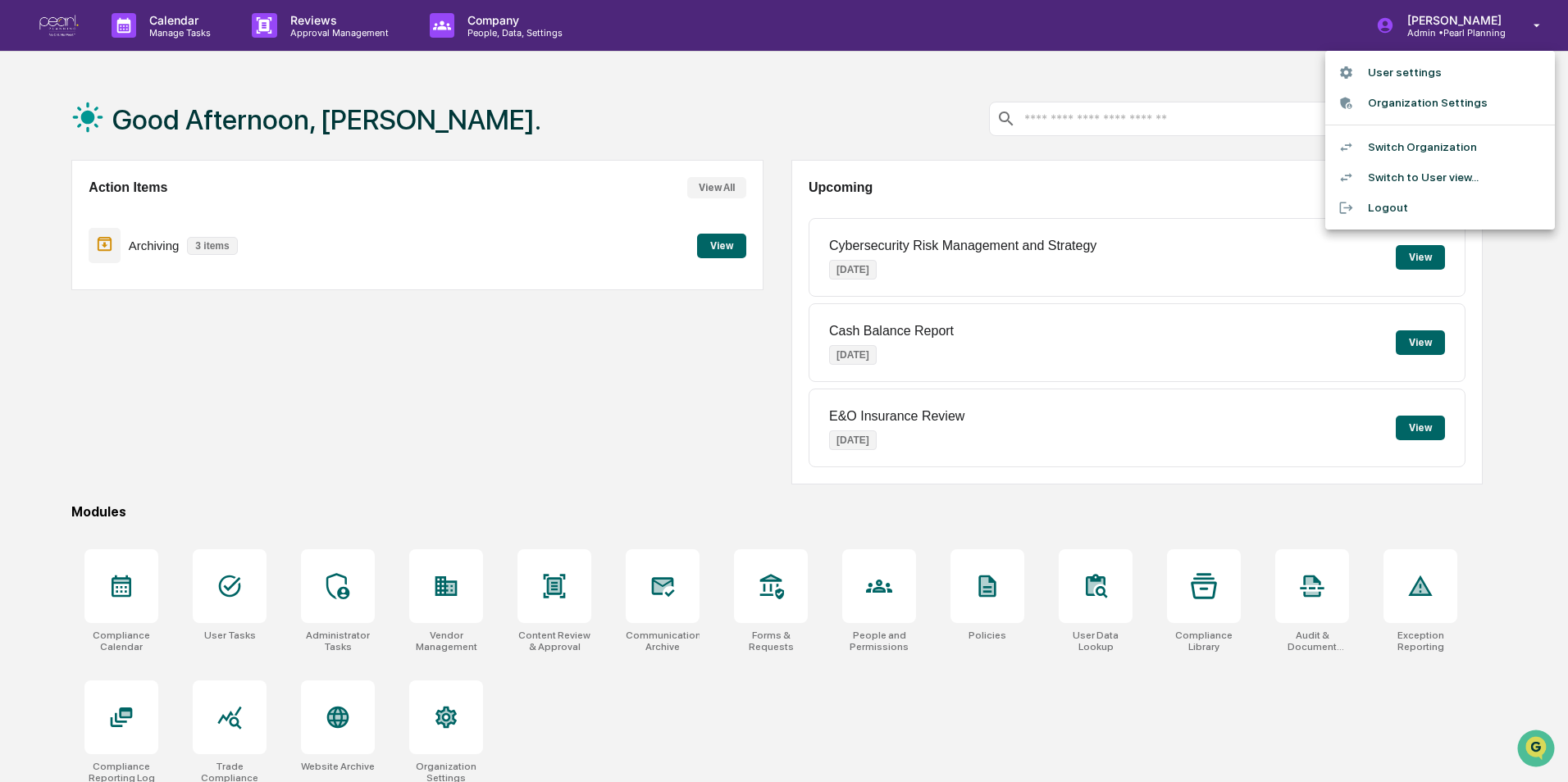
click at [1429, 147] on li "Switch Organization" at bounding box center [1440, 147] width 230 height 30
